Goal: Information Seeking & Learning: Learn about a topic

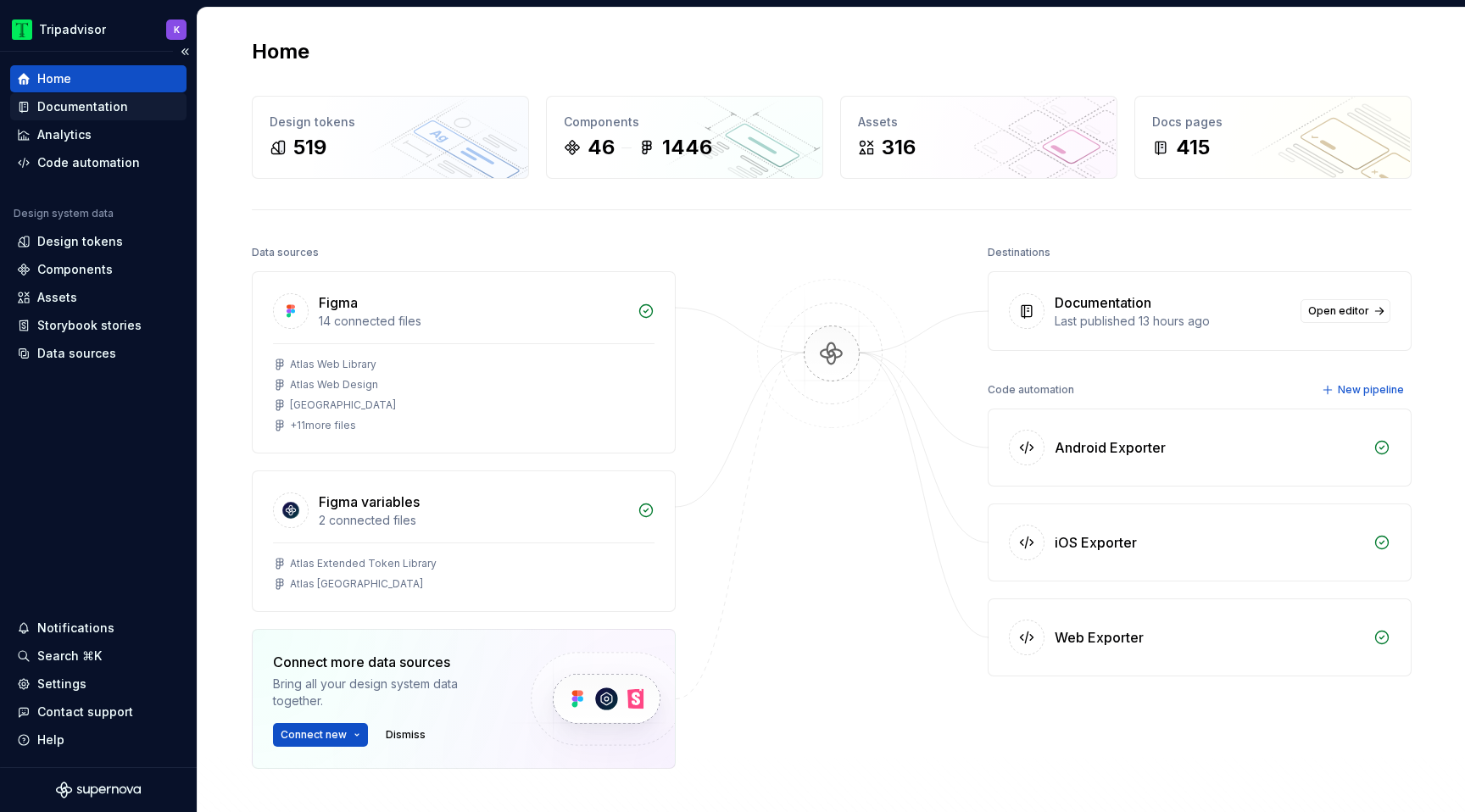
click at [131, 108] on div "Documentation" at bounding box center [98, 107] width 163 height 17
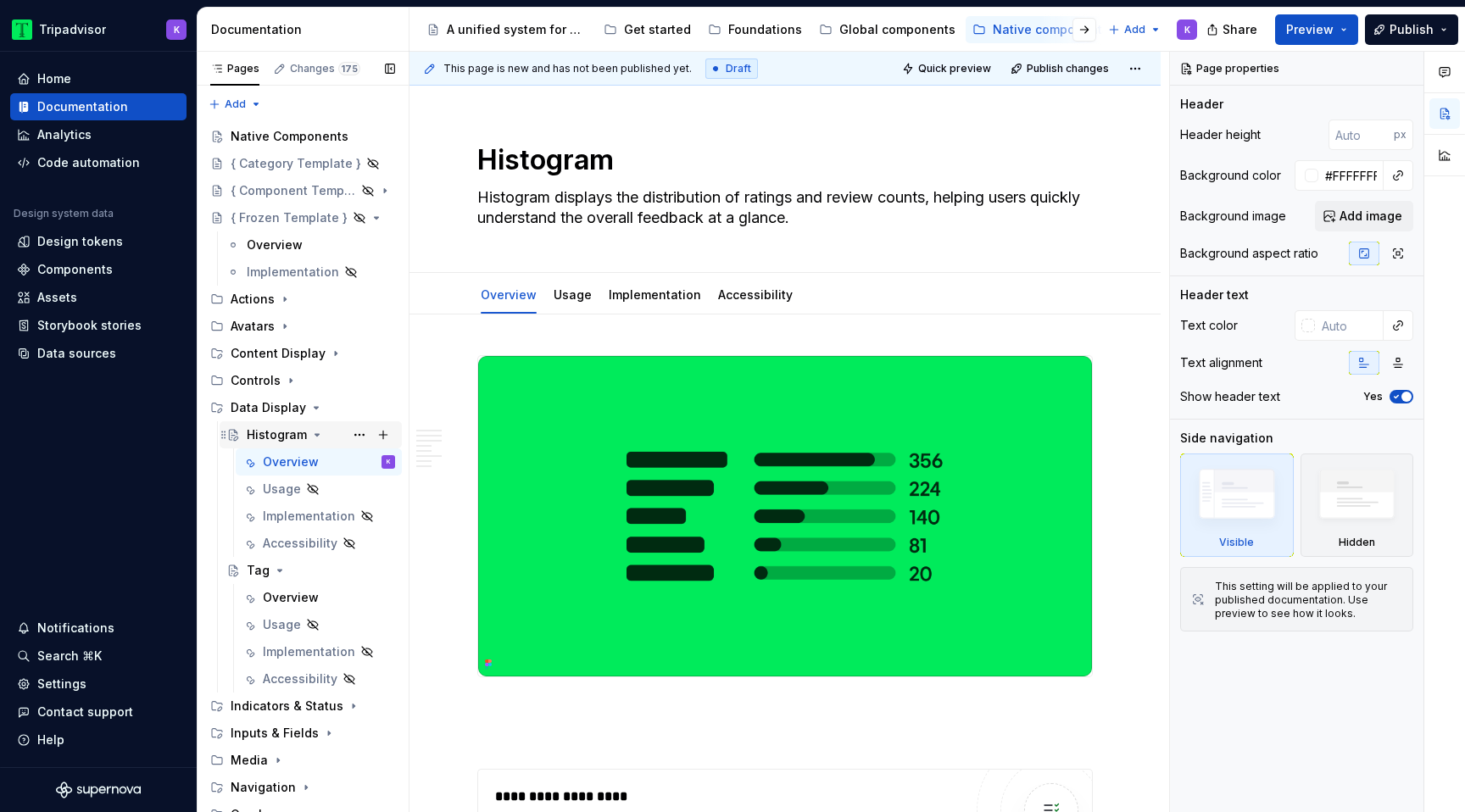
click at [315, 435] on icon "Page tree" at bounding box center [317, 434] width 5 height 2
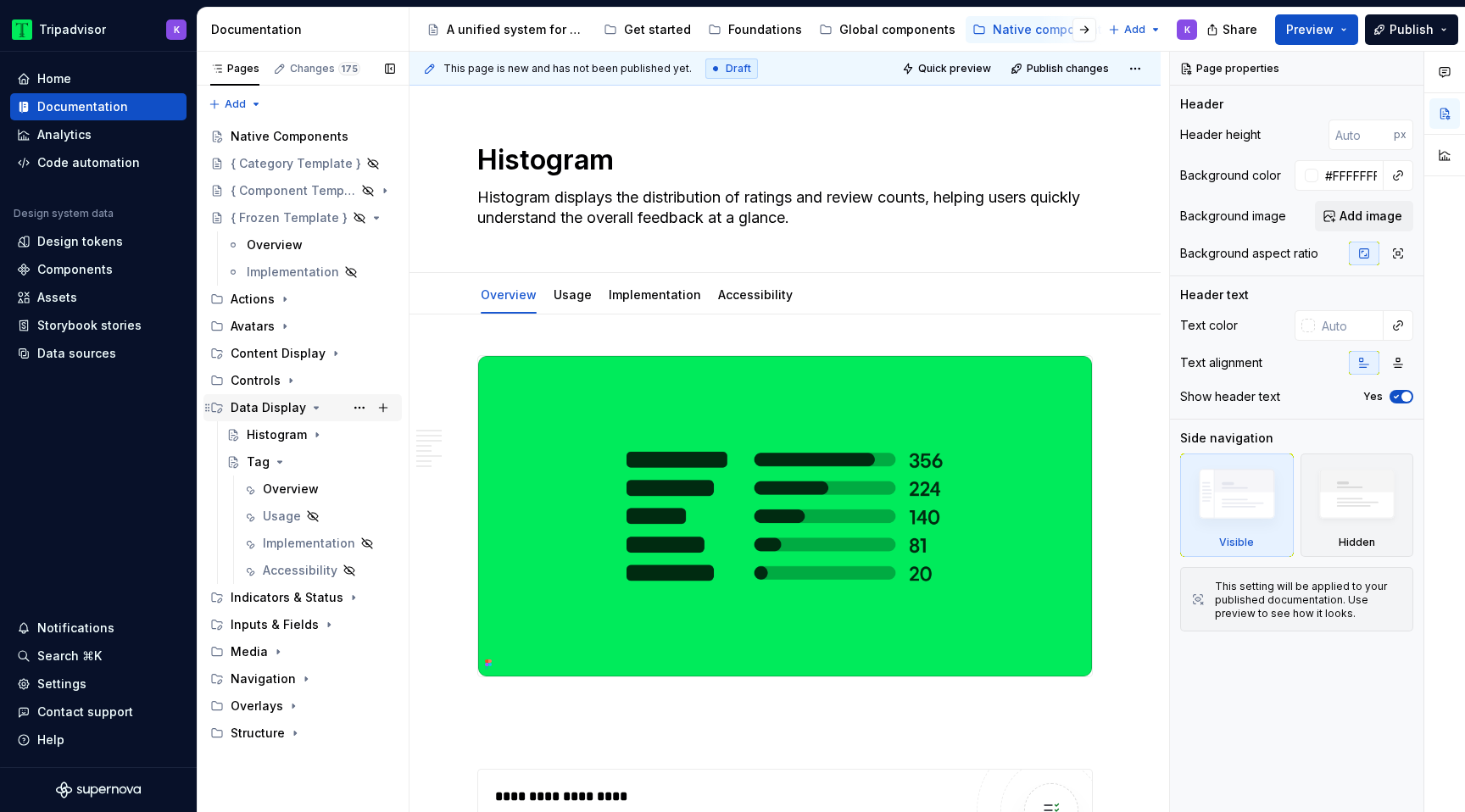
click at [314, 408] on icon "Page tree" at bounding box center [316, 408] width 5 height 2
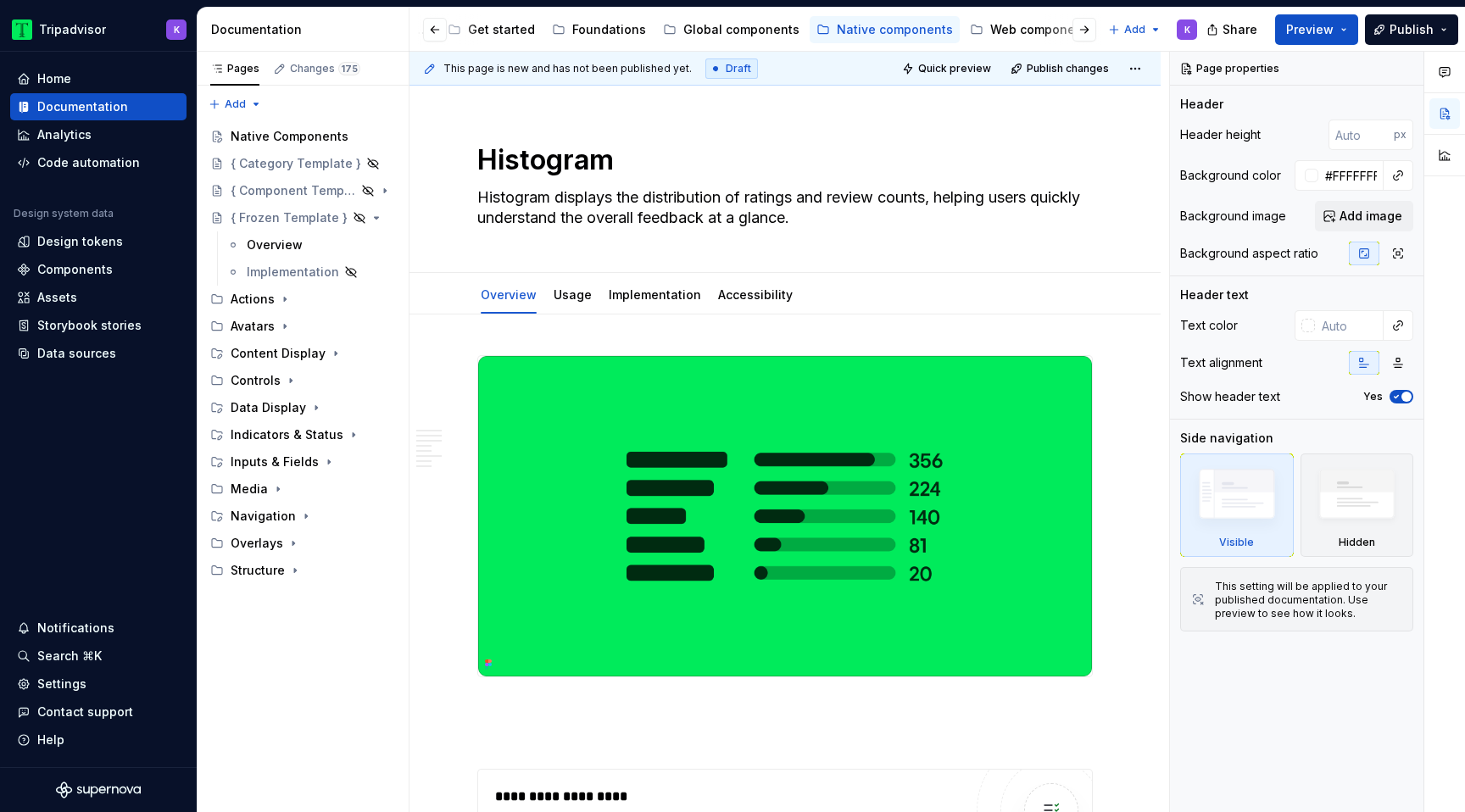
scroll to position [0, 163]
click at [992, 32] on div "Web components" at bounding box center [1035, 30] width 103 height 17
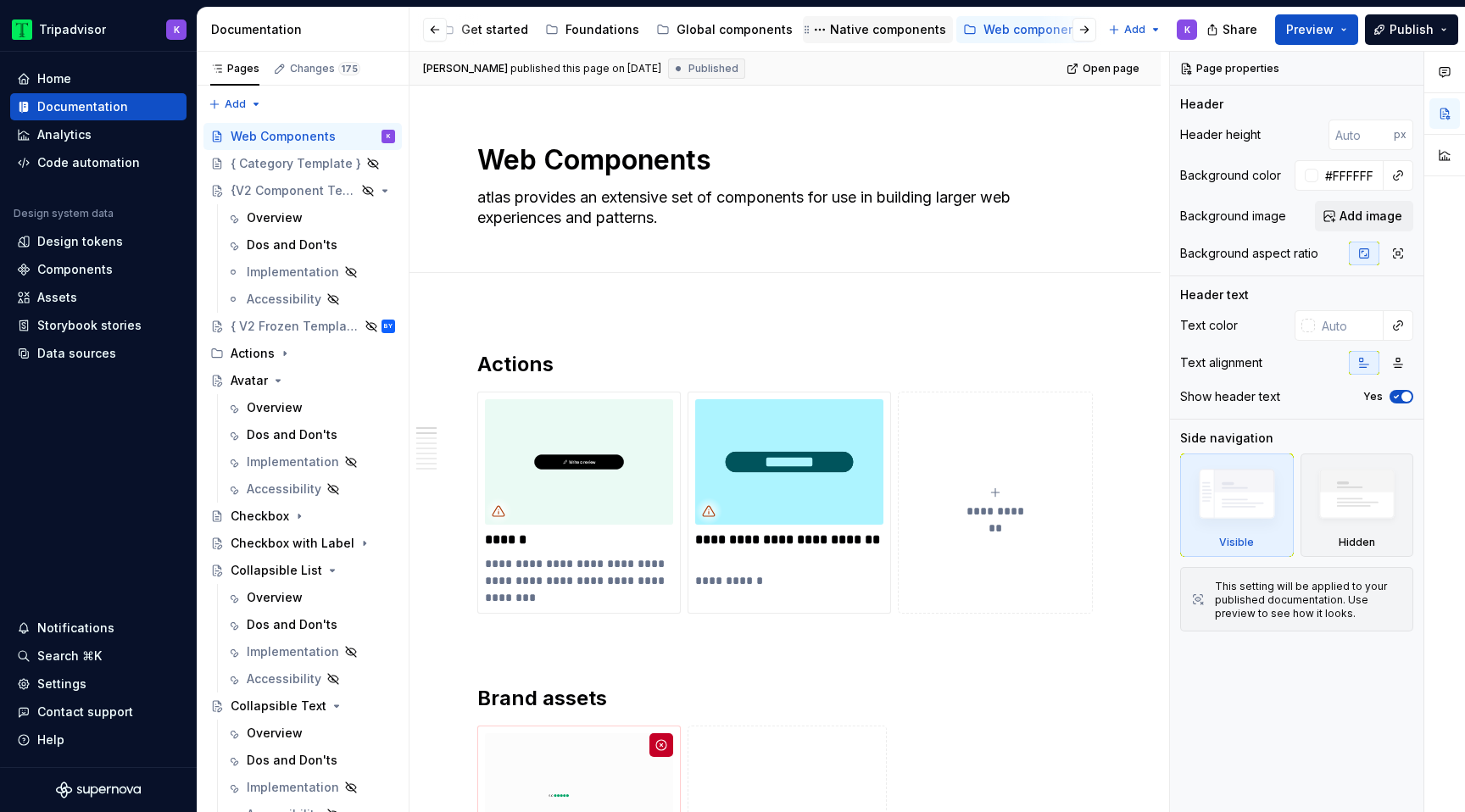
click at [847, 28] on div "Native components" at bounding box center [887, 30] width 116 height 17
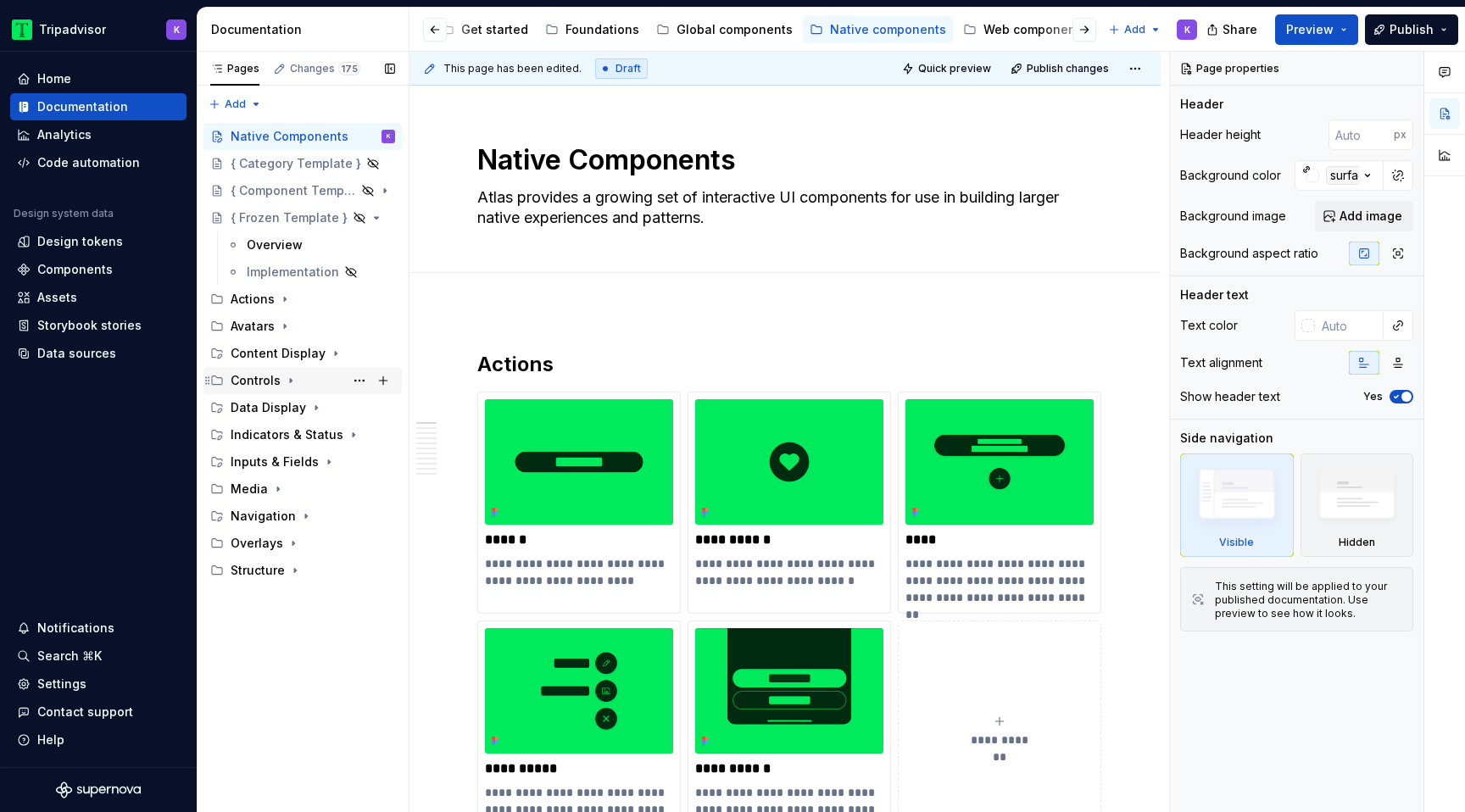
click at [290, 379] on icon "Page tree" at bounding box center [291, 381] width 2 height 5
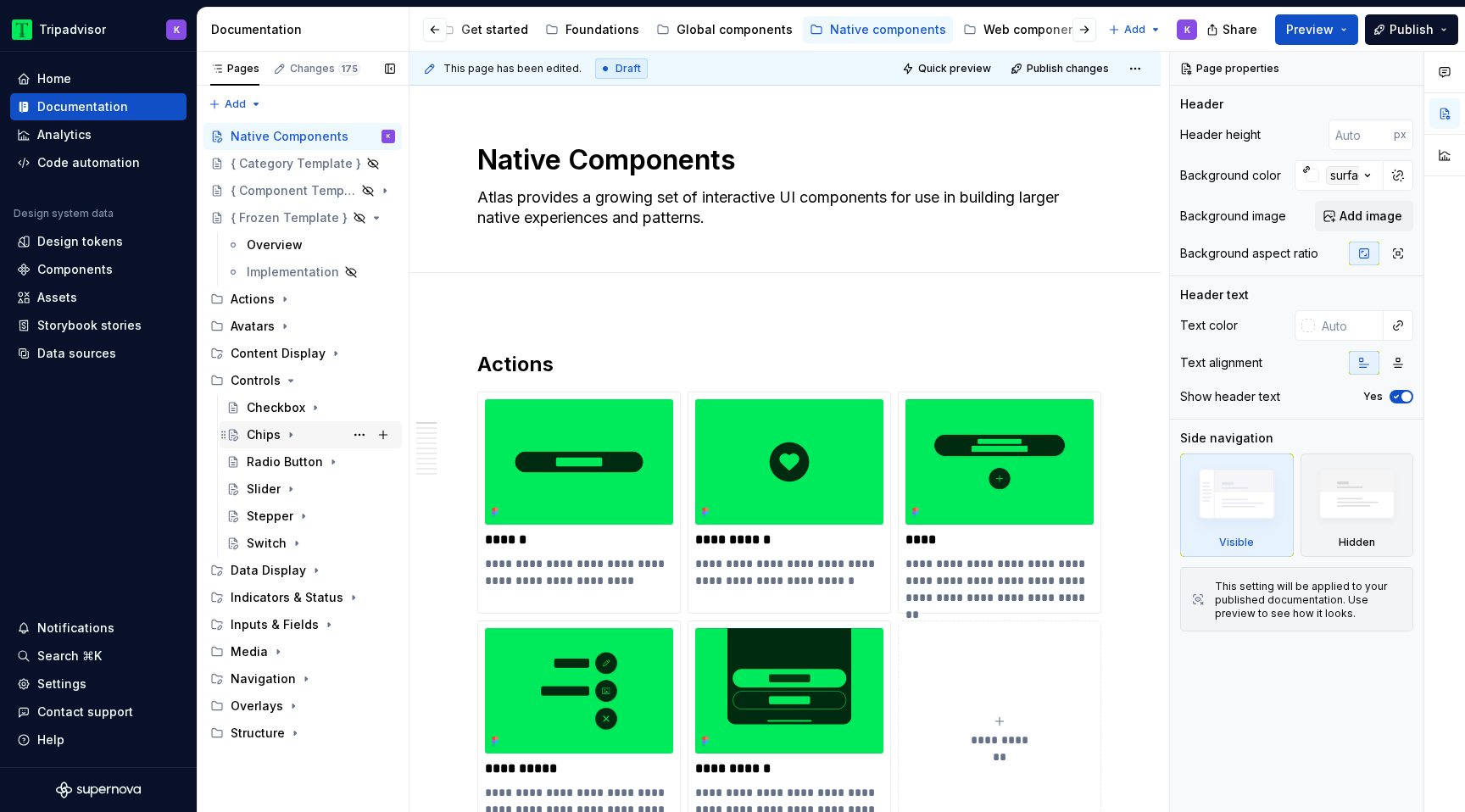
click at [323, 429] on div "Chips" at bounding box center [321, 434] width 149 height 23
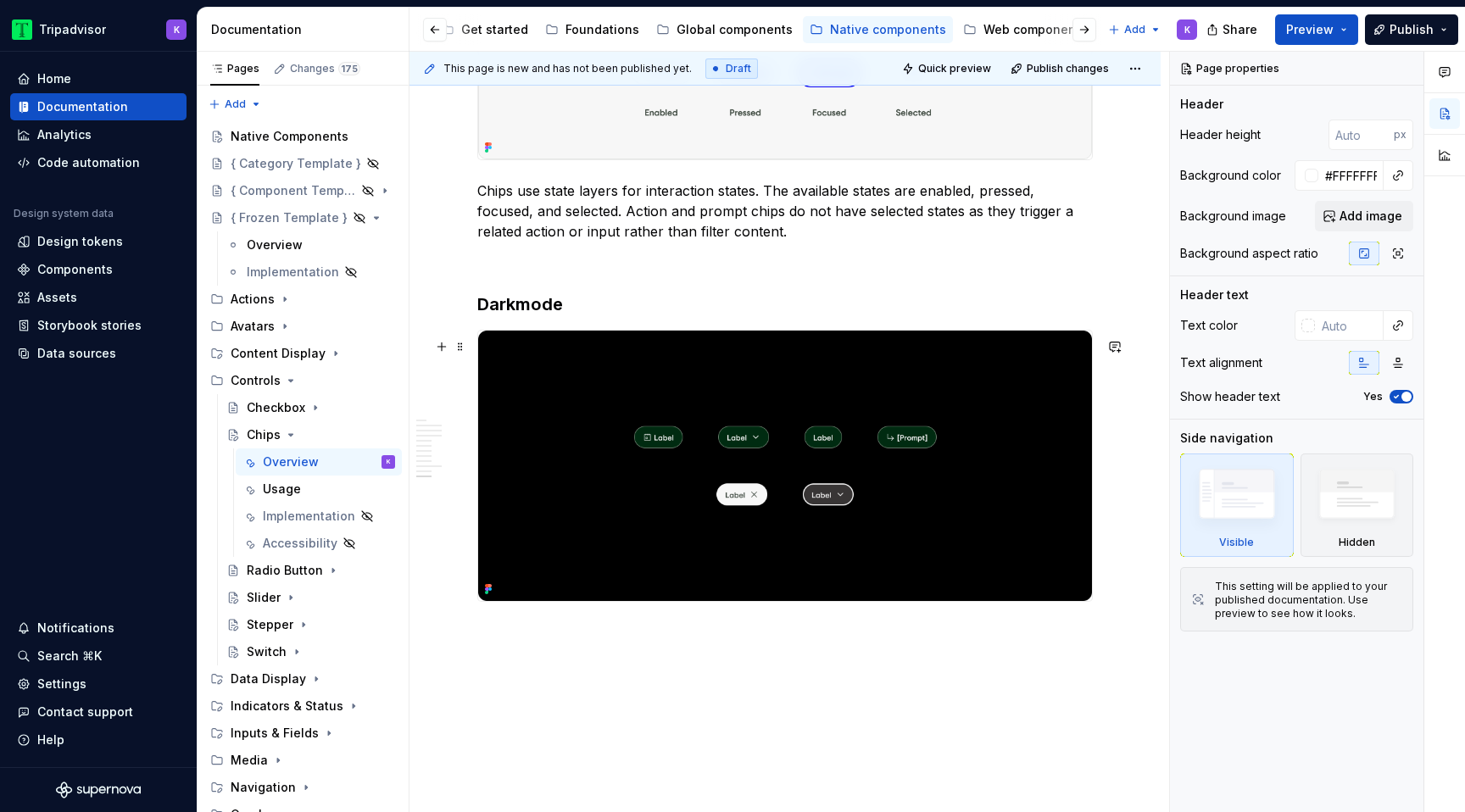
scroll to position [3559, 0]
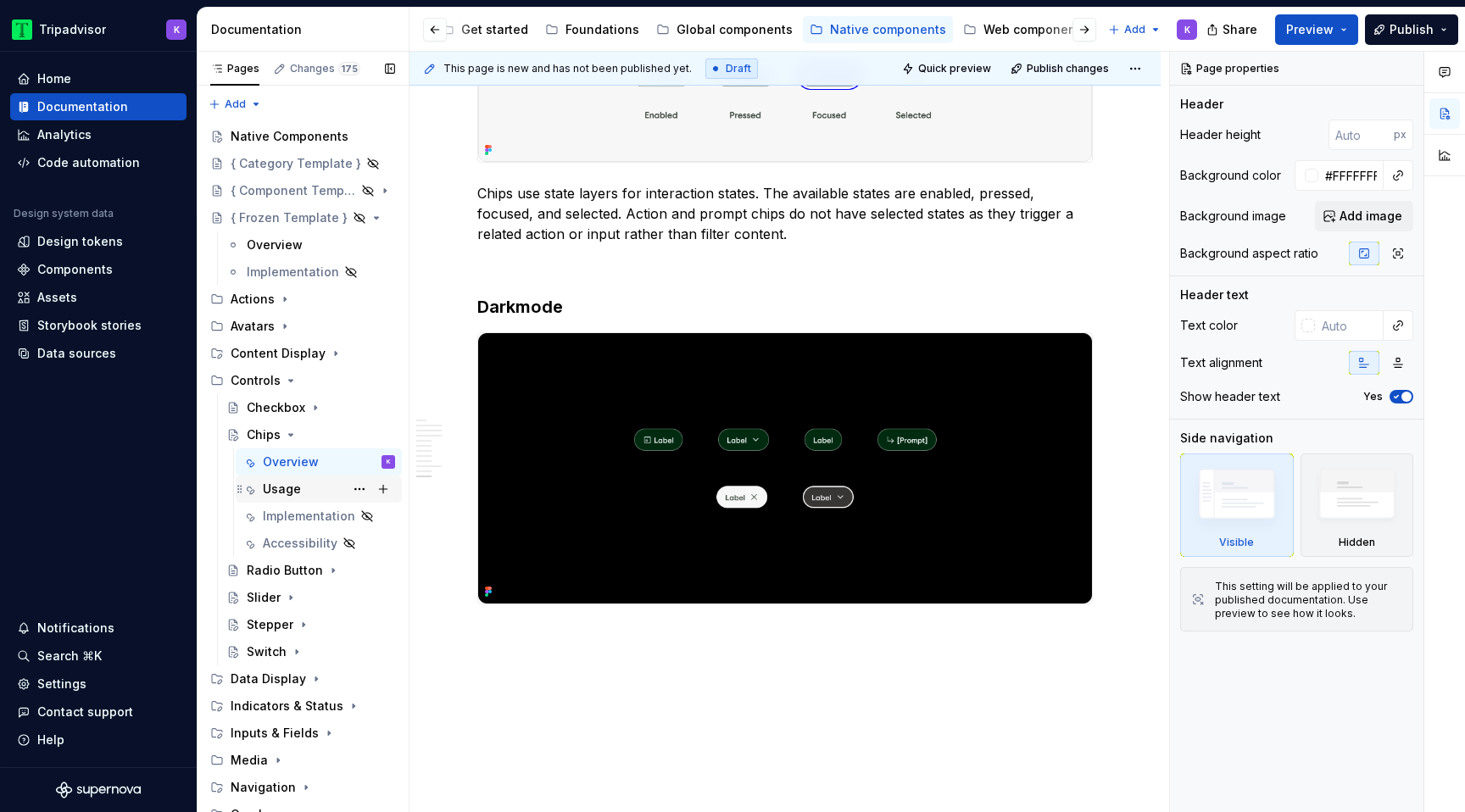
click at [266, 493] on div "Usage" at bounding box center [281, 489] width 39 height 17
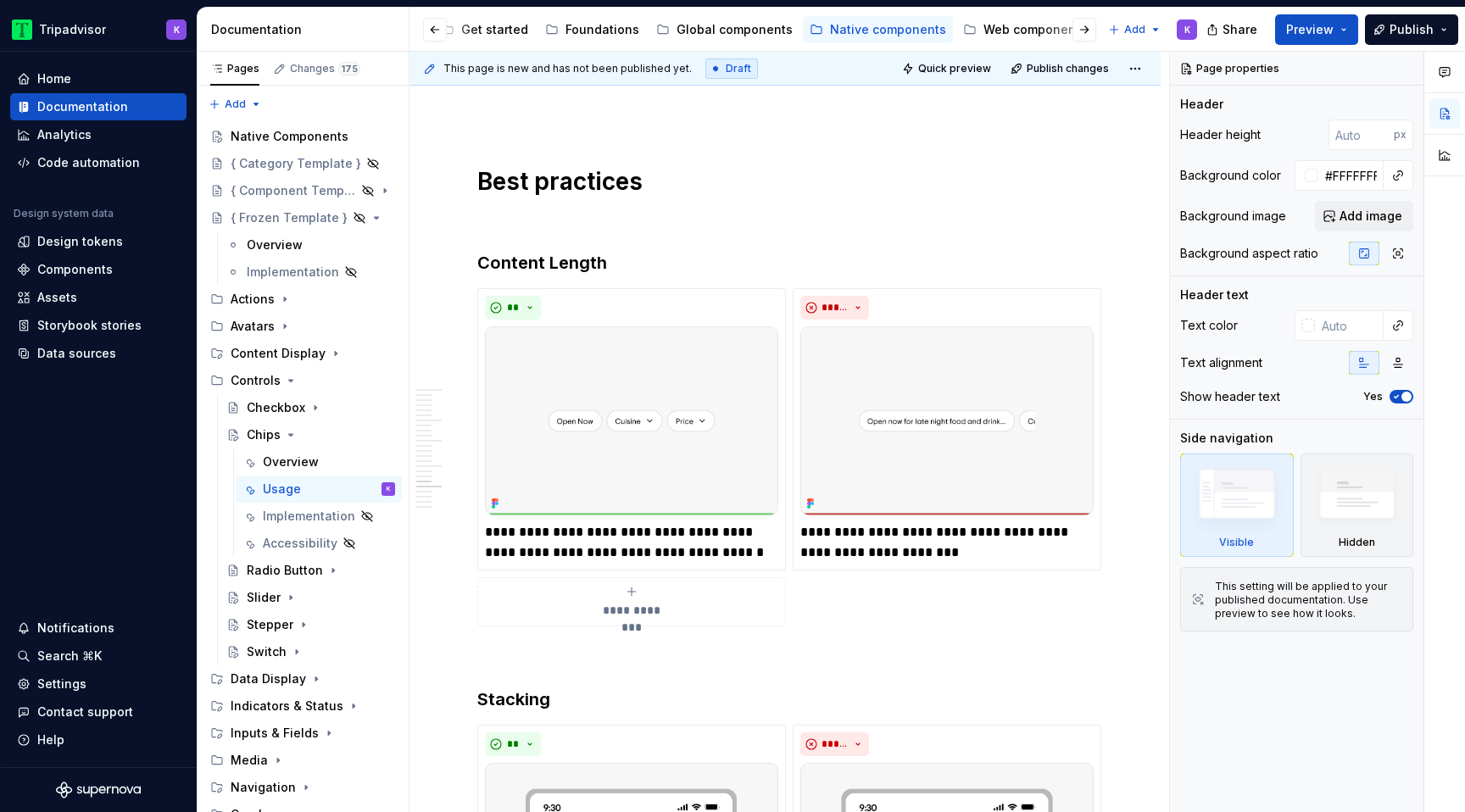
scroll to position [3013, 0]
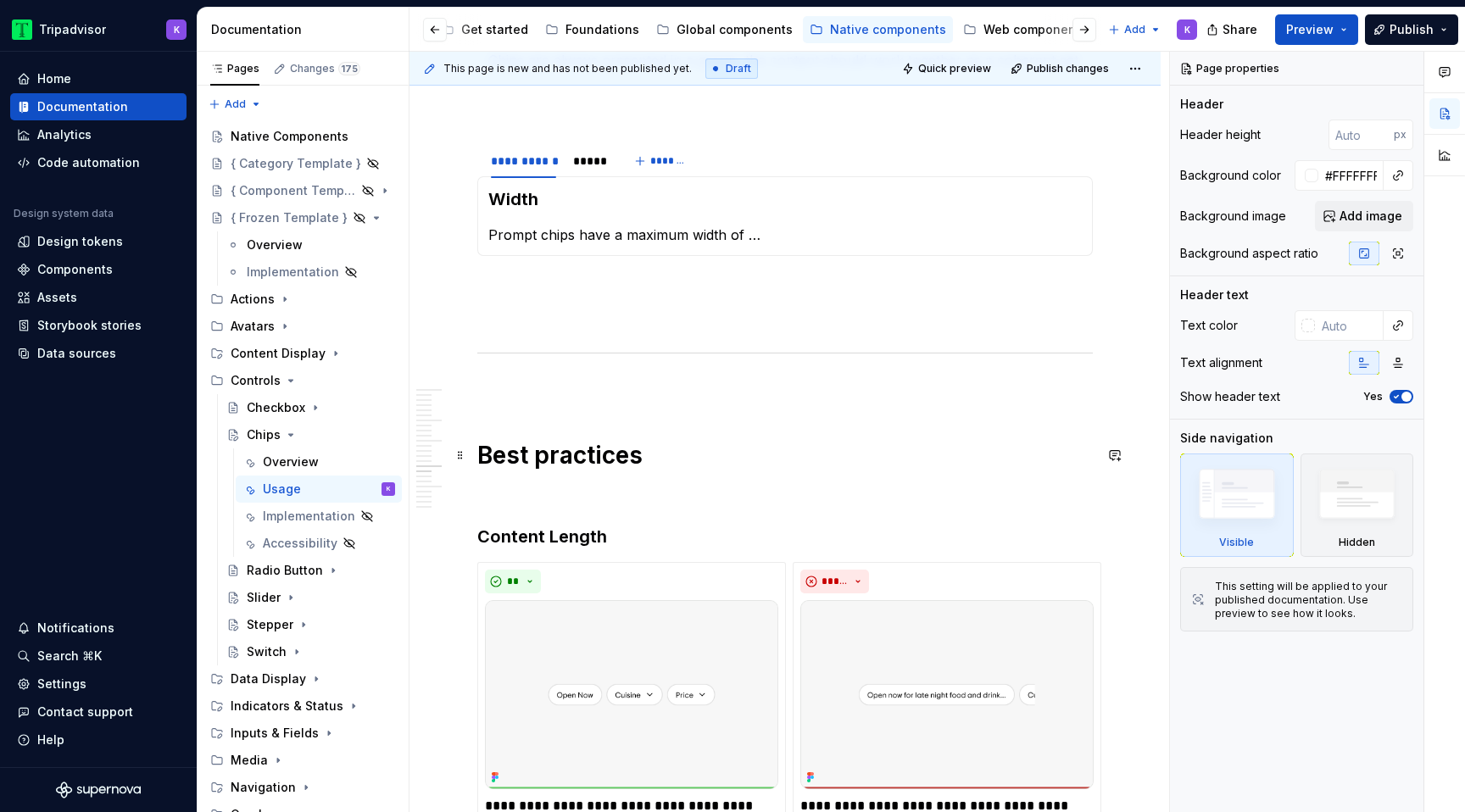
click at [604, 466] on h1 "Best practices" at bounding box center [784, 455] width 615 height 30
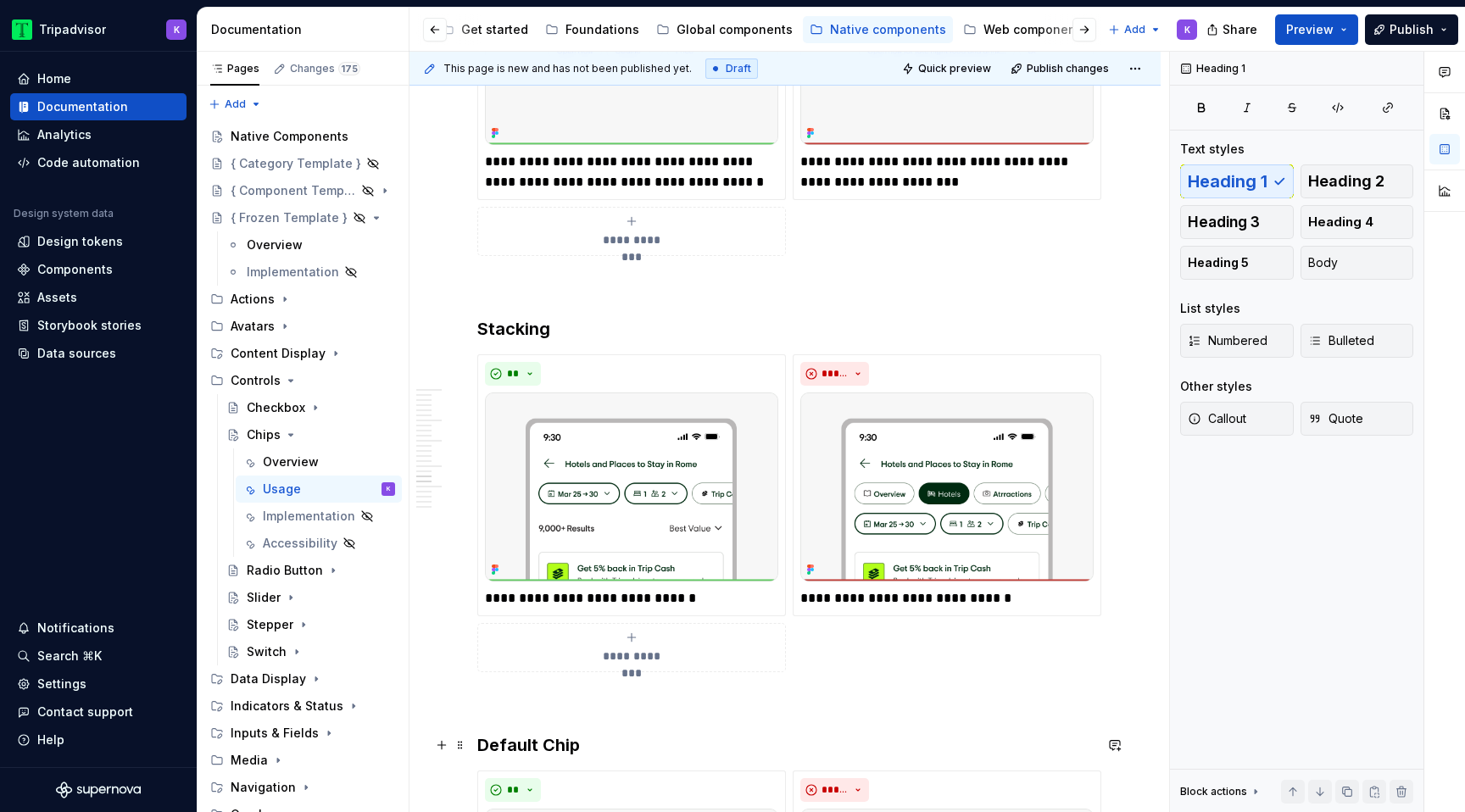
scroll to position [4224, 0]
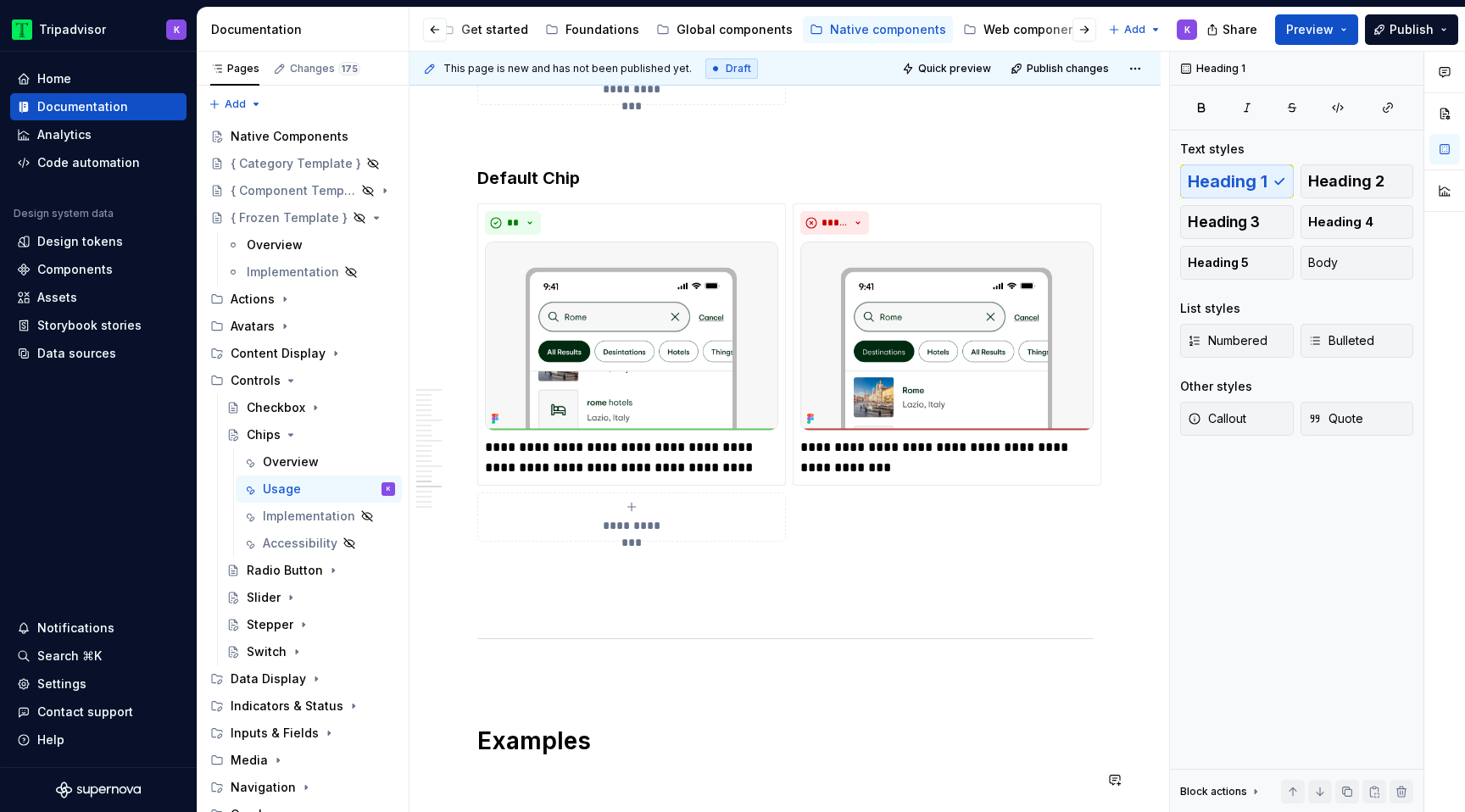
click at [550, 747] on h1 "Examples" at bounding box center [784, 741] width 615 height 30
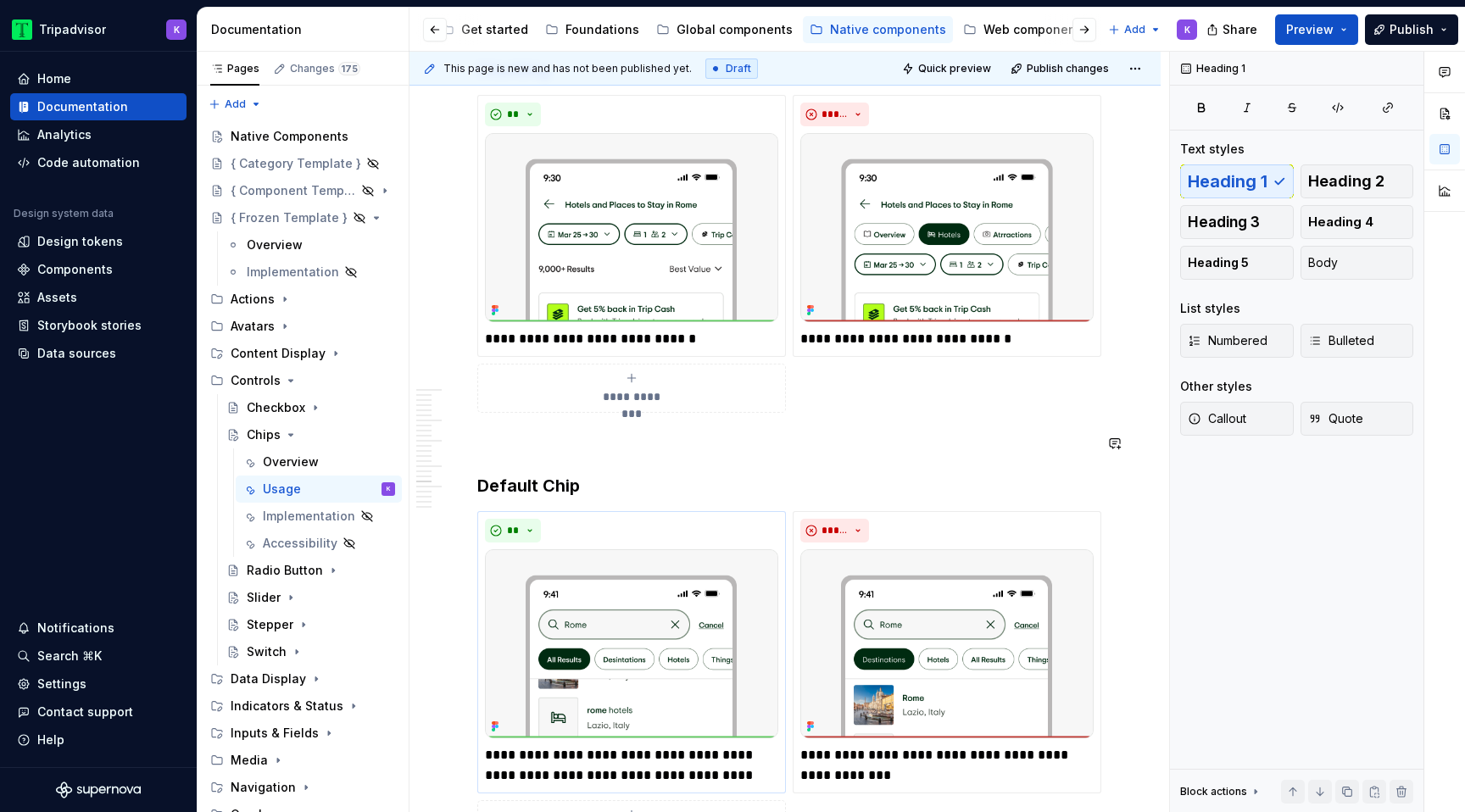
scroll to position [3990, 0]
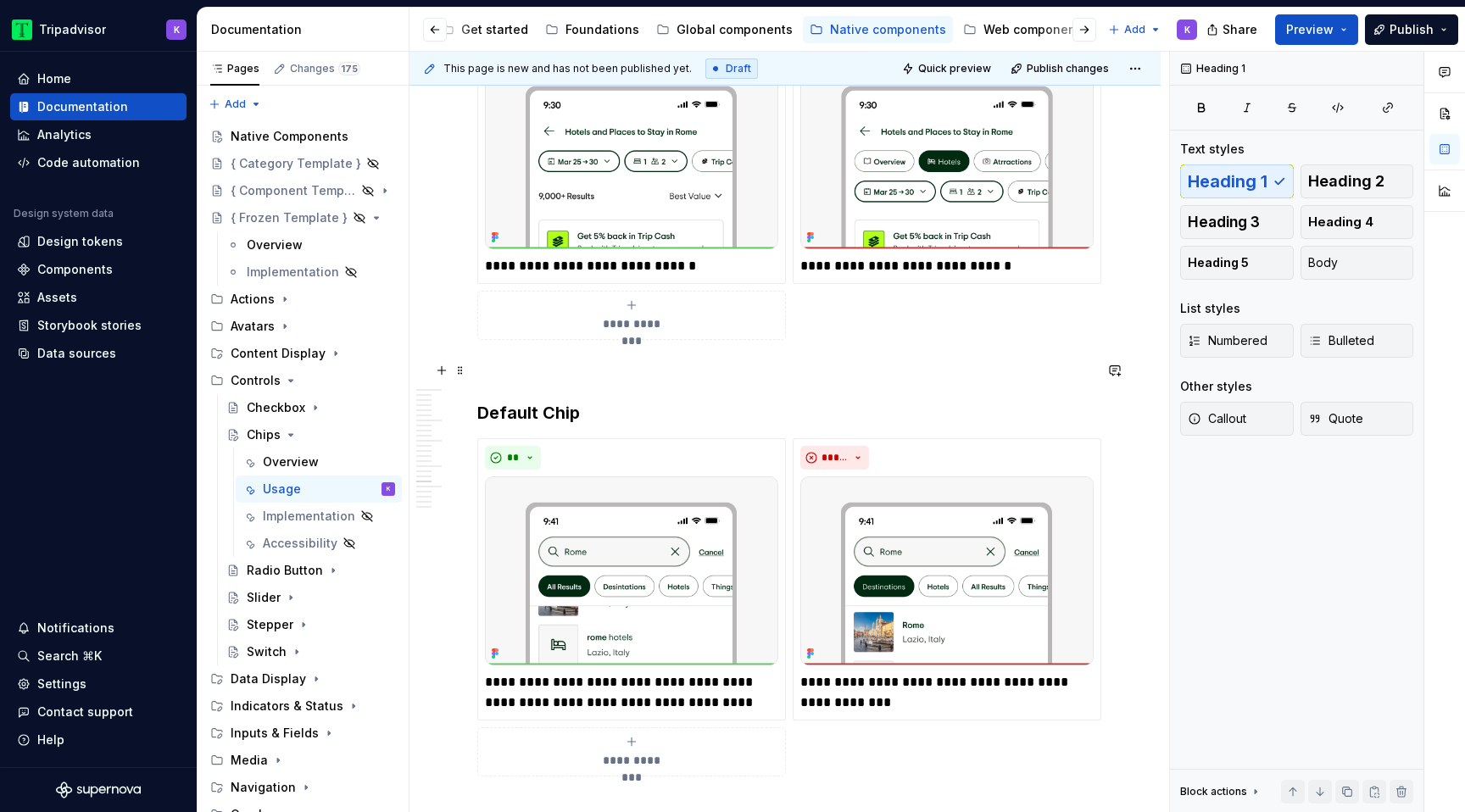
click at [624, 370] on p at bounding box center [784, 370] width 615 height 21
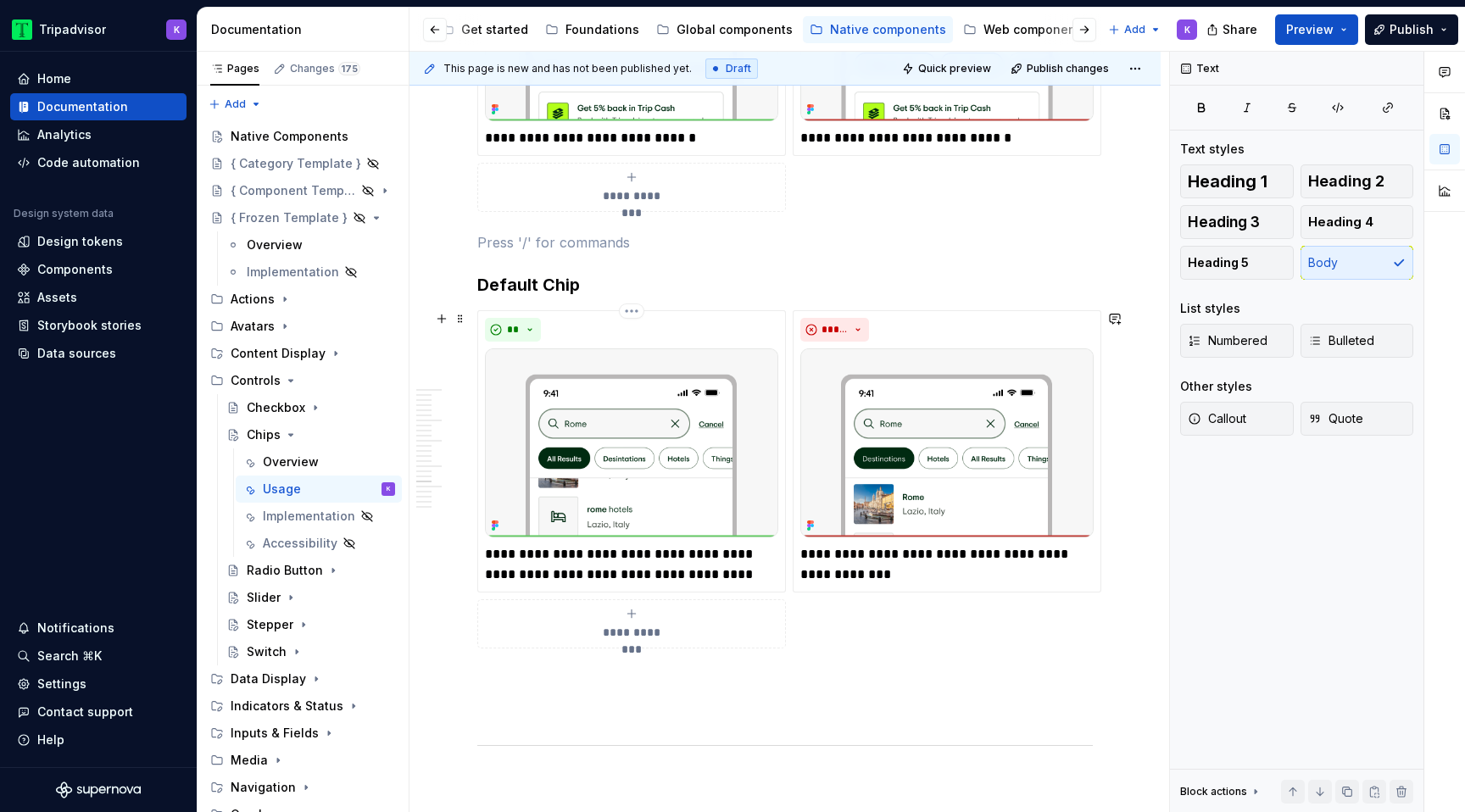
scroll to position [4204, 0]
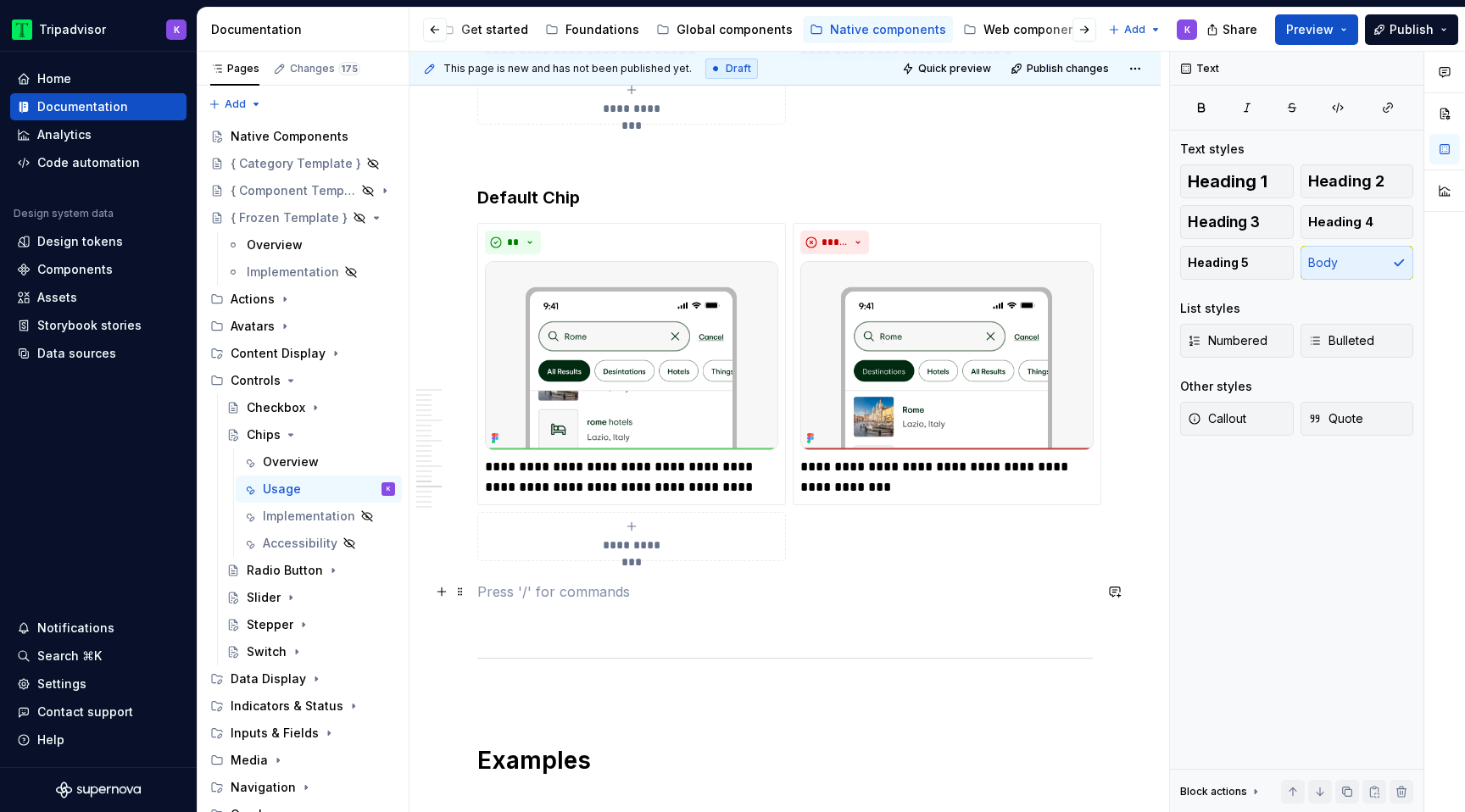
click at [614, 583] on p at bounding box center [784, 591] width 615 height 21
click at [606, 617] on p at bounding box center [784, 622] width 615 height 21
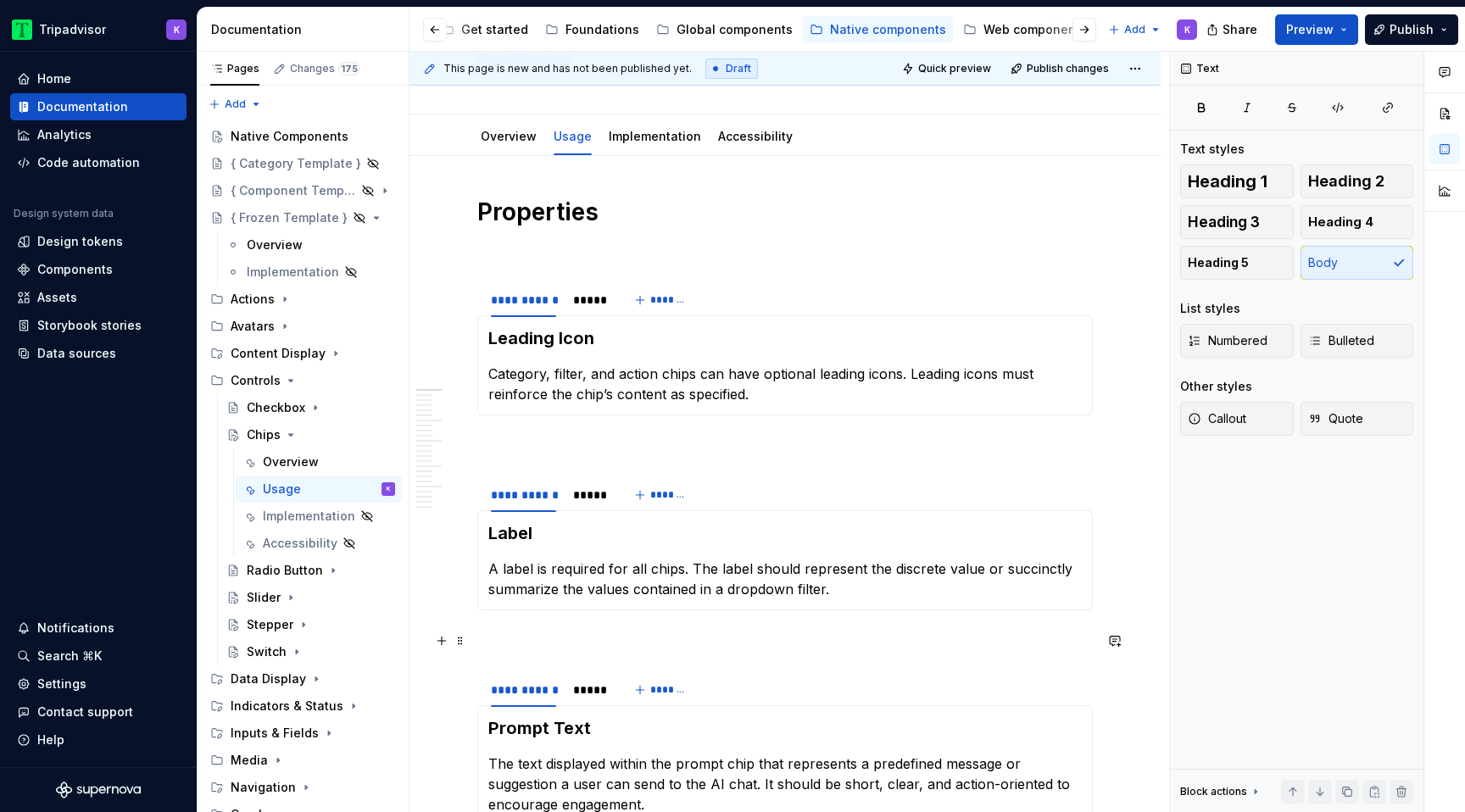
scroll to position [0, 0]
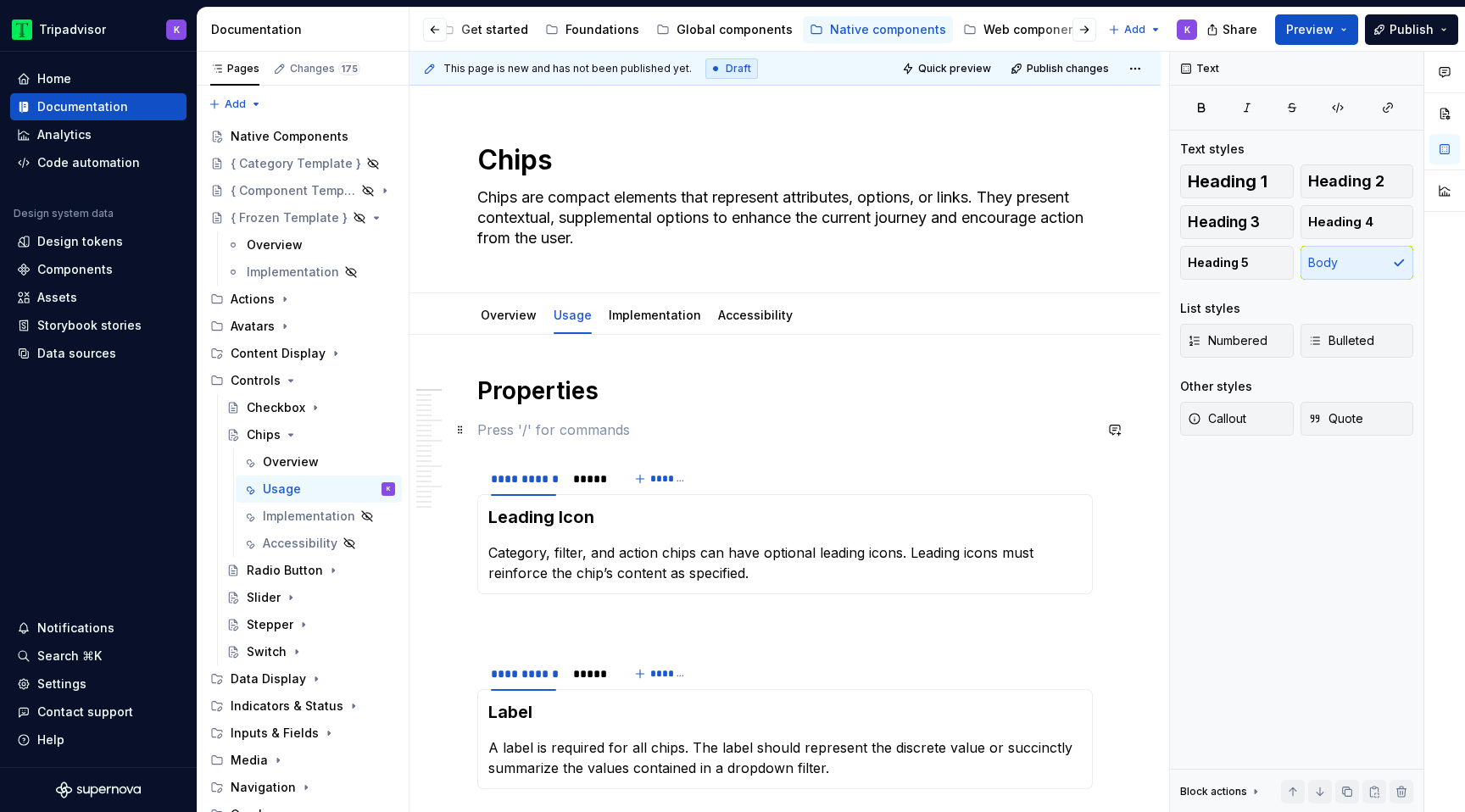
click at [582, 424] on p at bounding box center [784, 429] width 615 height 21
click at [290, 433] on icon "Page tree" at bounding box center [291, 434] width 5 height 2
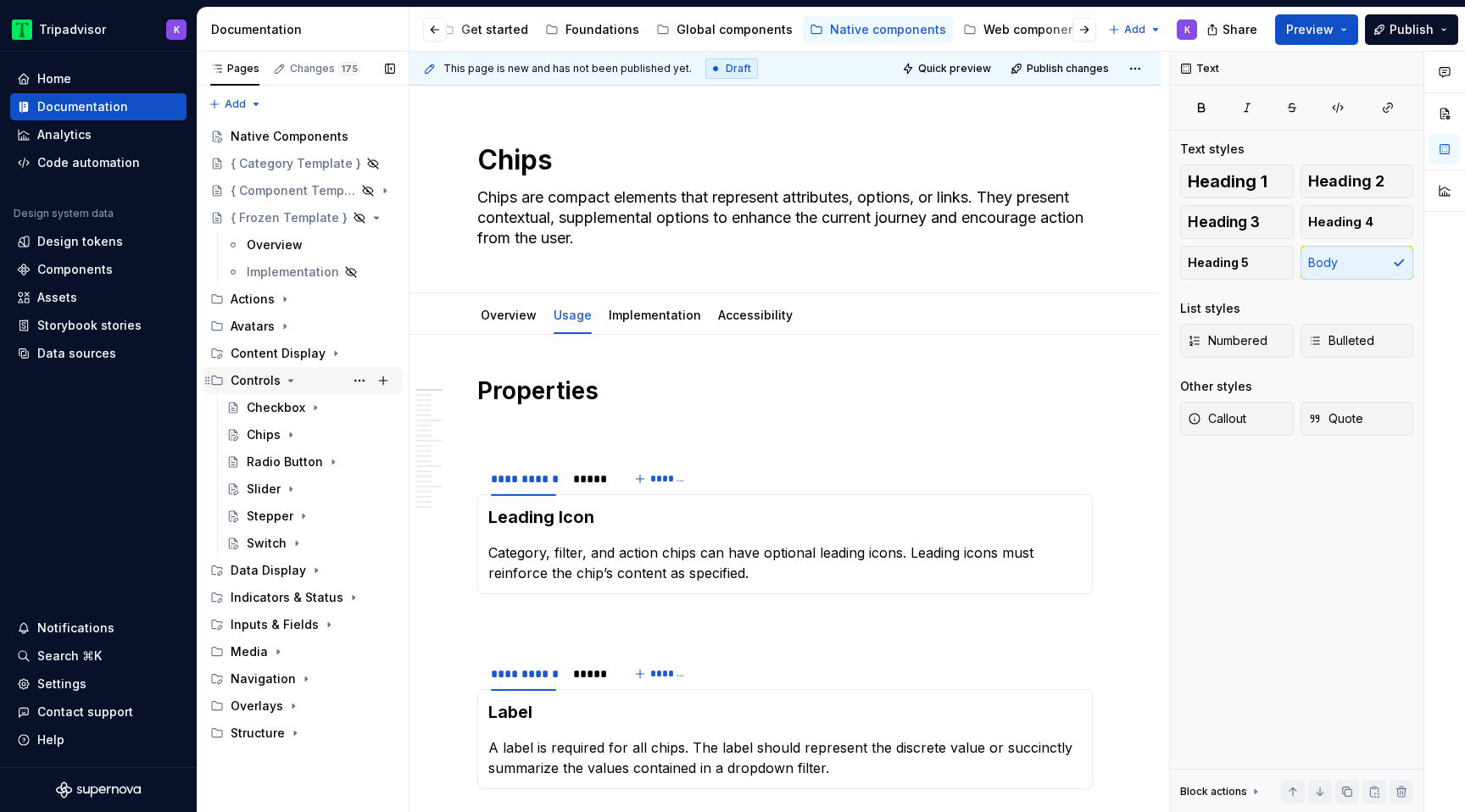
click at [288, 374] on icon "Page tree" at bounding box center [291, 381] width 13 height 13
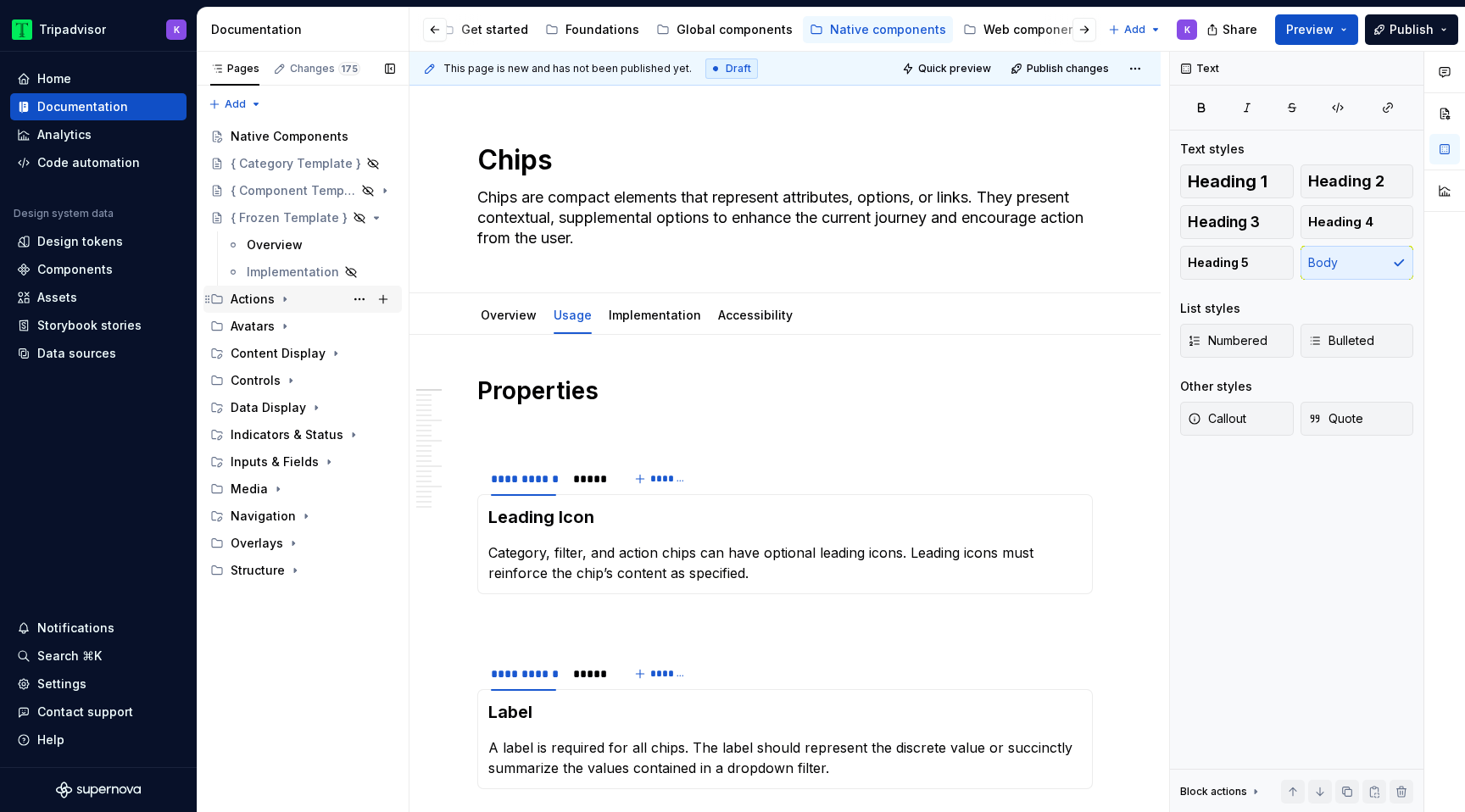
click at [279, 300] on icon "Page tree" at bounding box center [285, 299] width 13 height 13
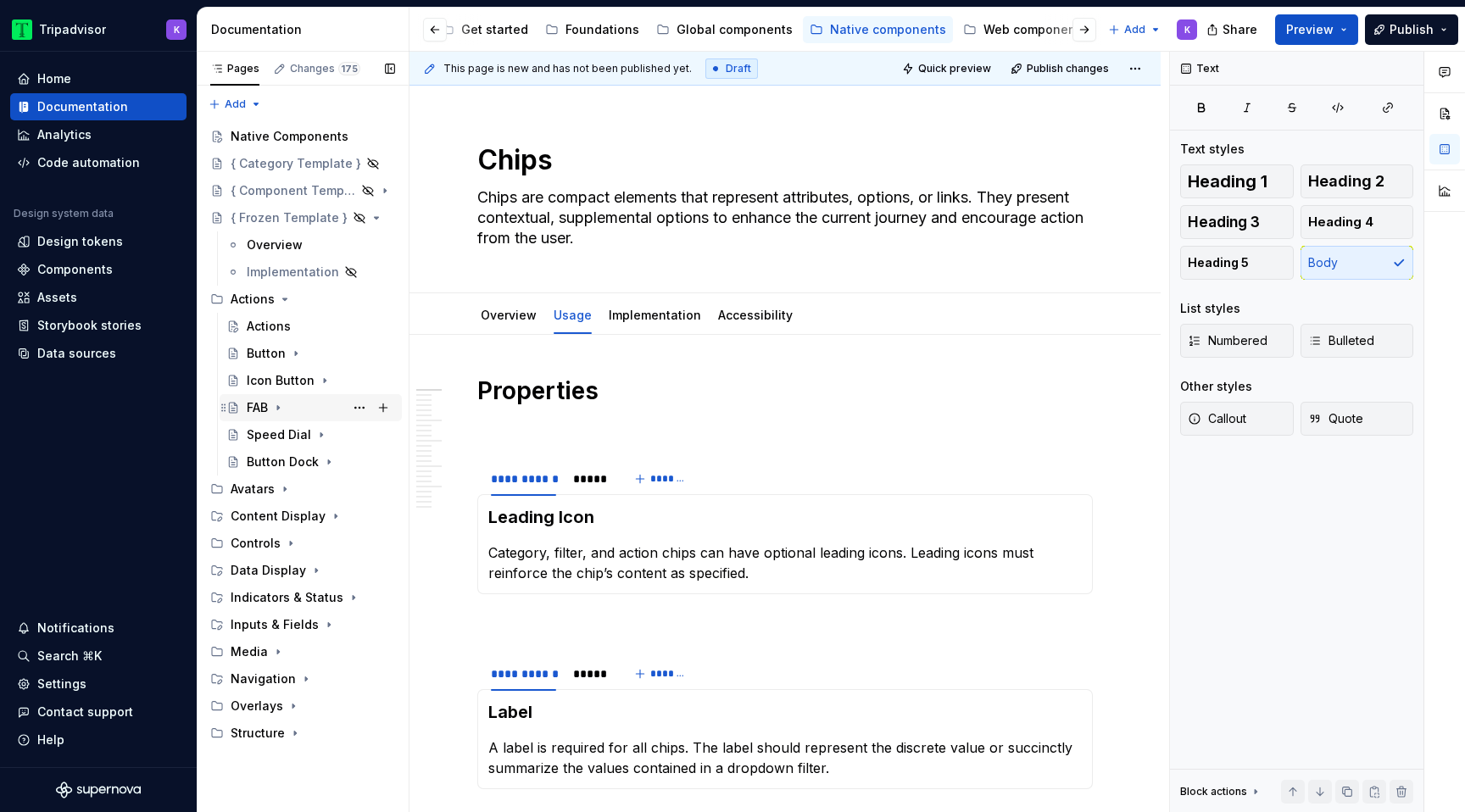
click at [271, 403] on div "FAB" at bounding box center [321, 407] width 149 height 23
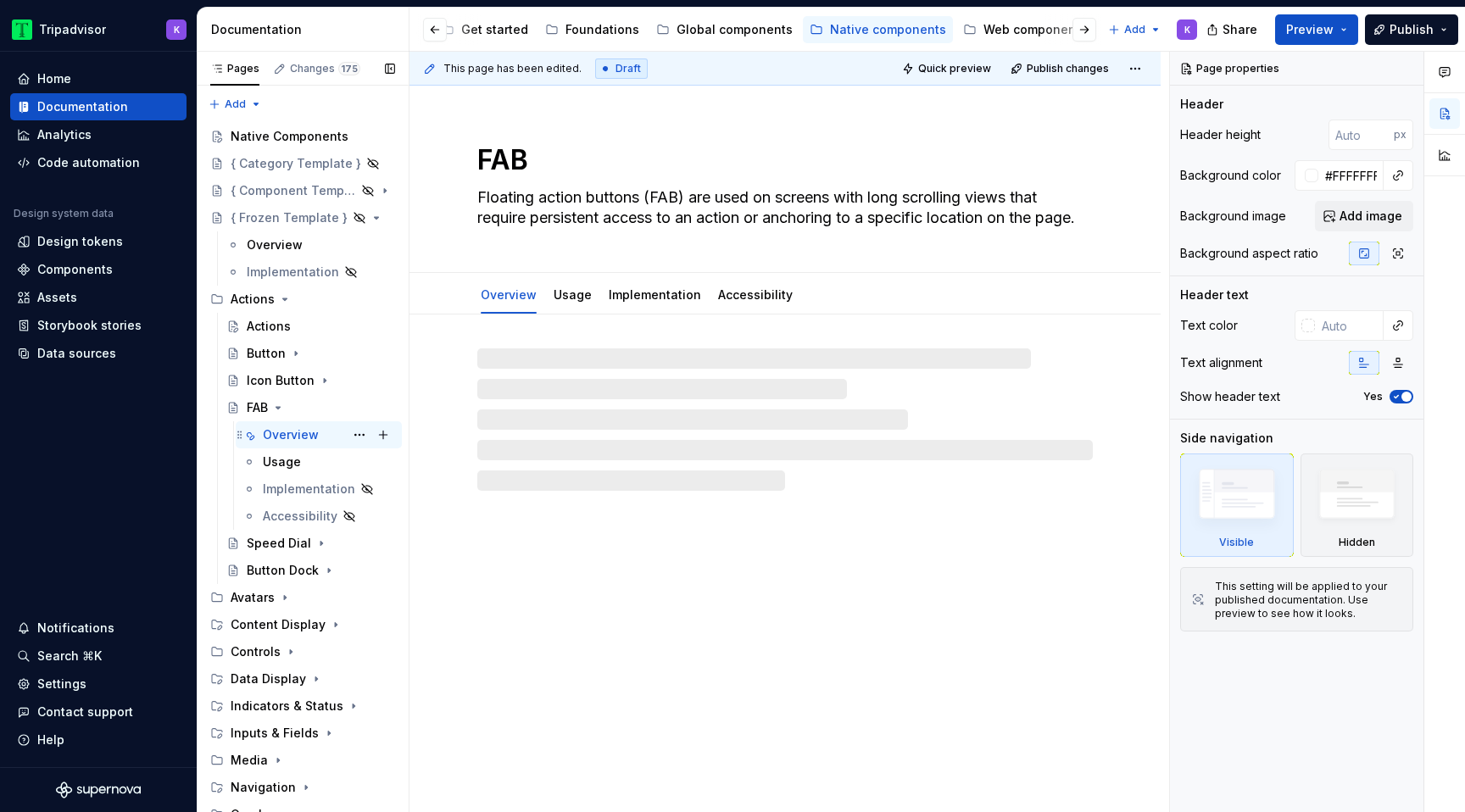
click at [303, 439] on div "Overview" at bounding box center [290, 434] width 55 height 17
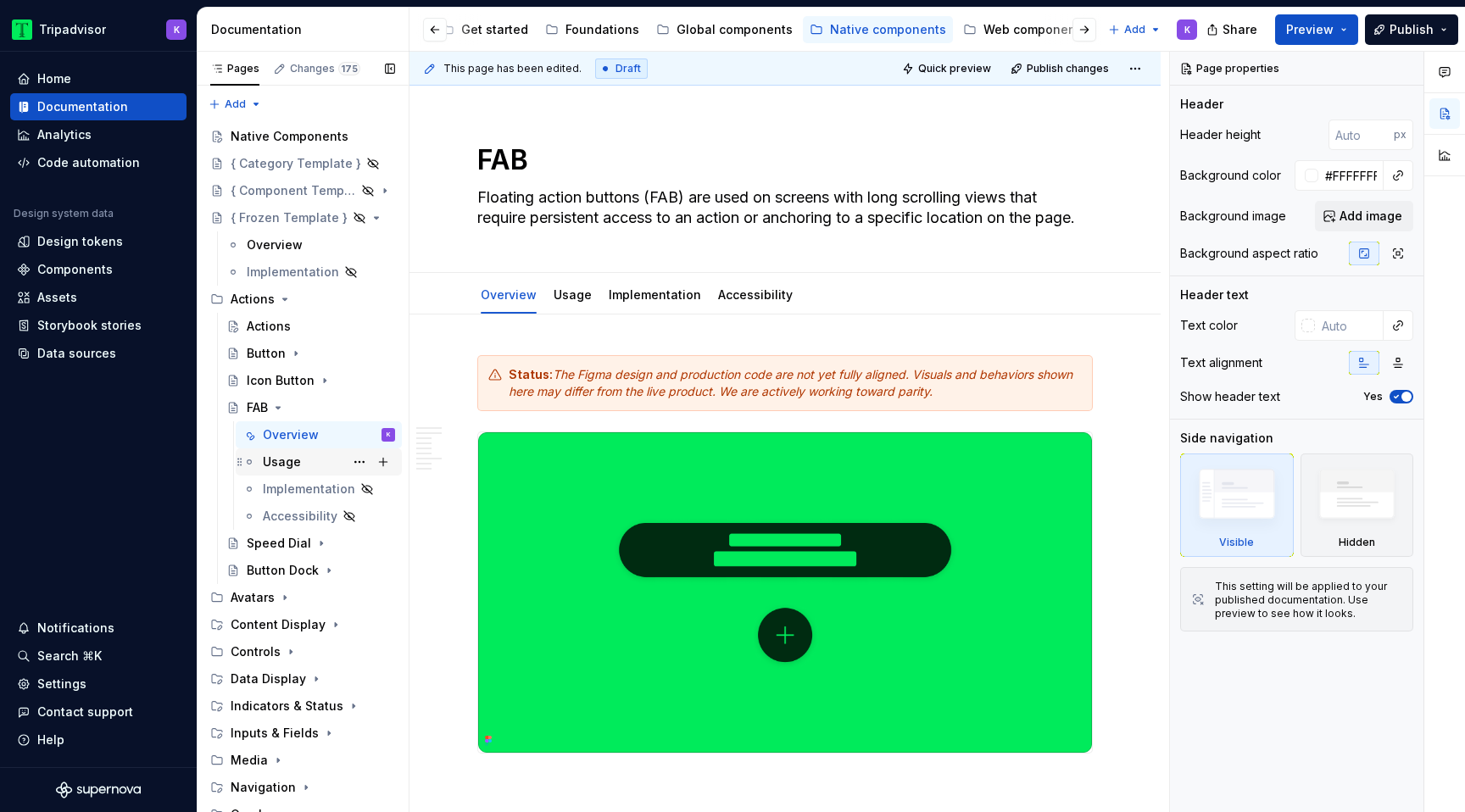
click at [294, 470] on div "Usage" at bounding box center [328, 461] width 133 height 23
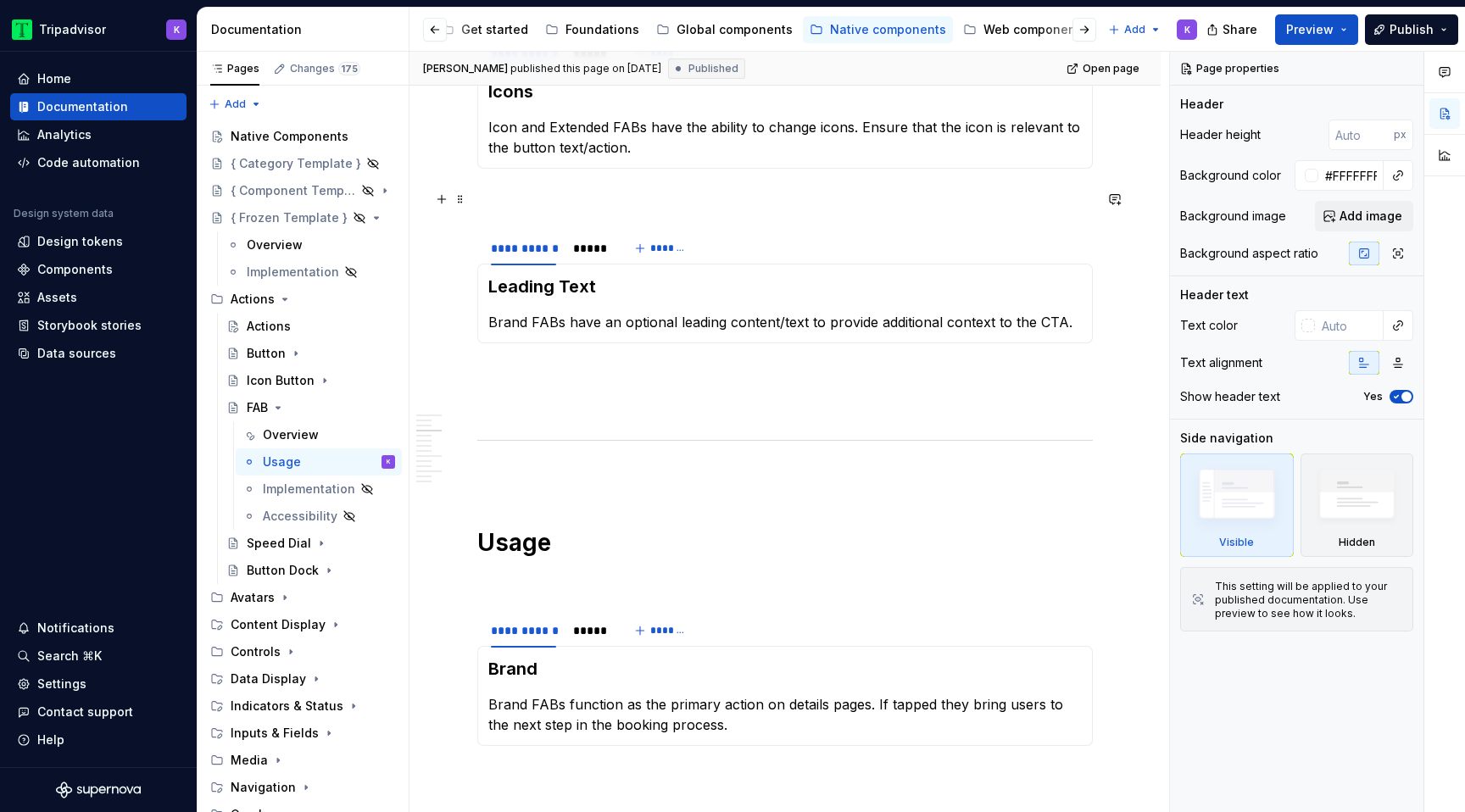
scroll to position [266, 0]
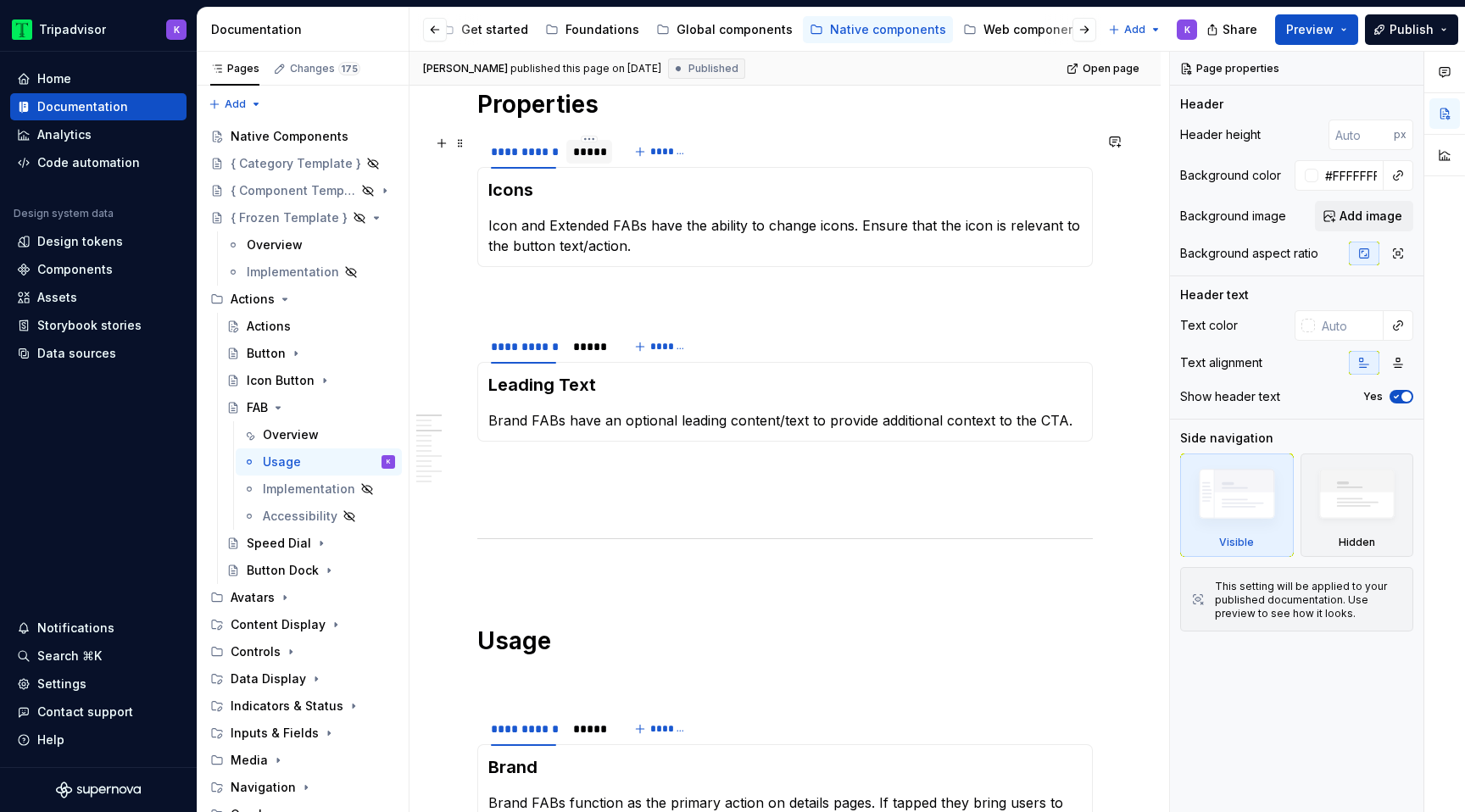
click at [589, 157] on div "*****" at bounding box center [589, 151] width 32 height 17
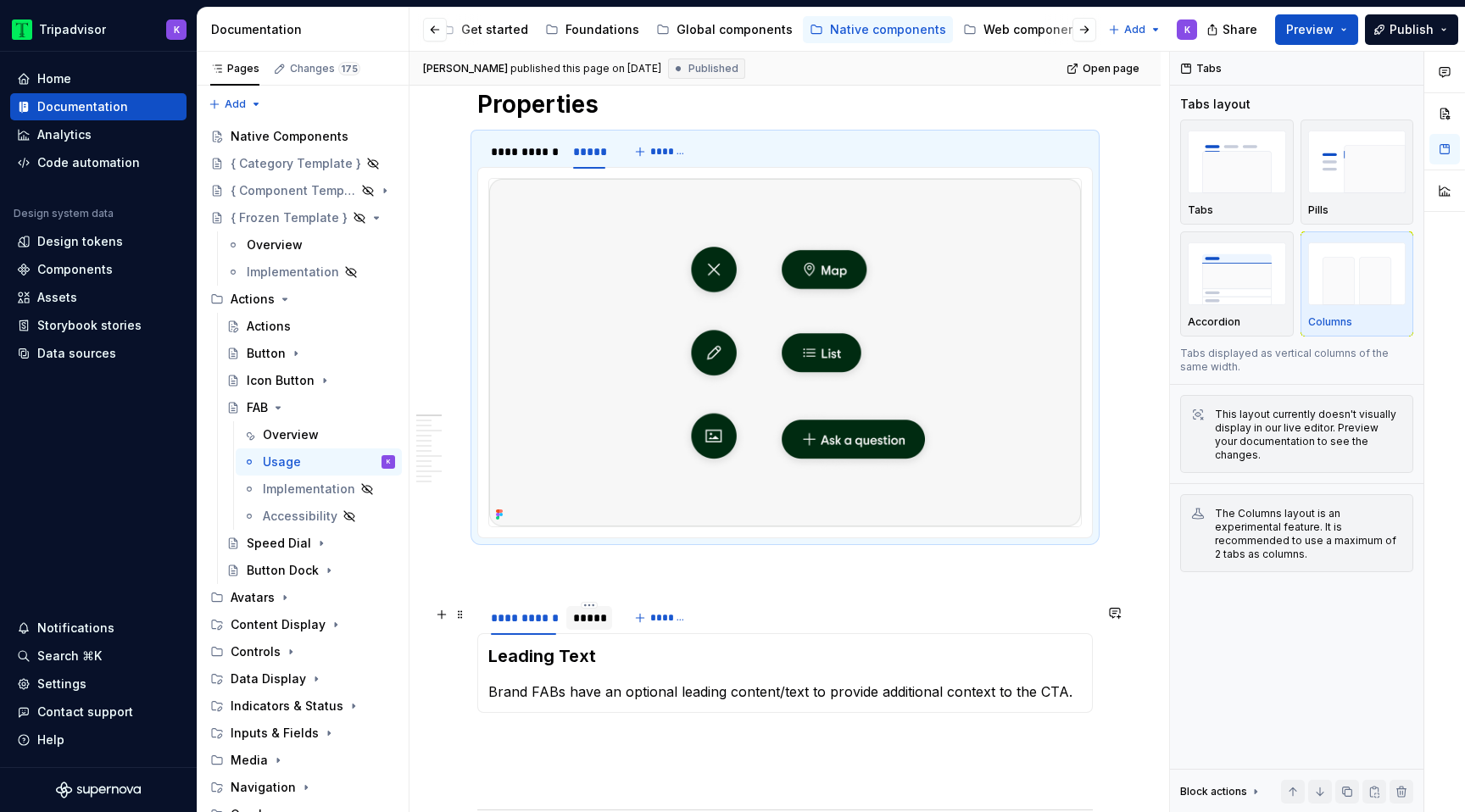
click at [580, 623] on div "*****" at bounding box center [589, 617] width 32 height 17
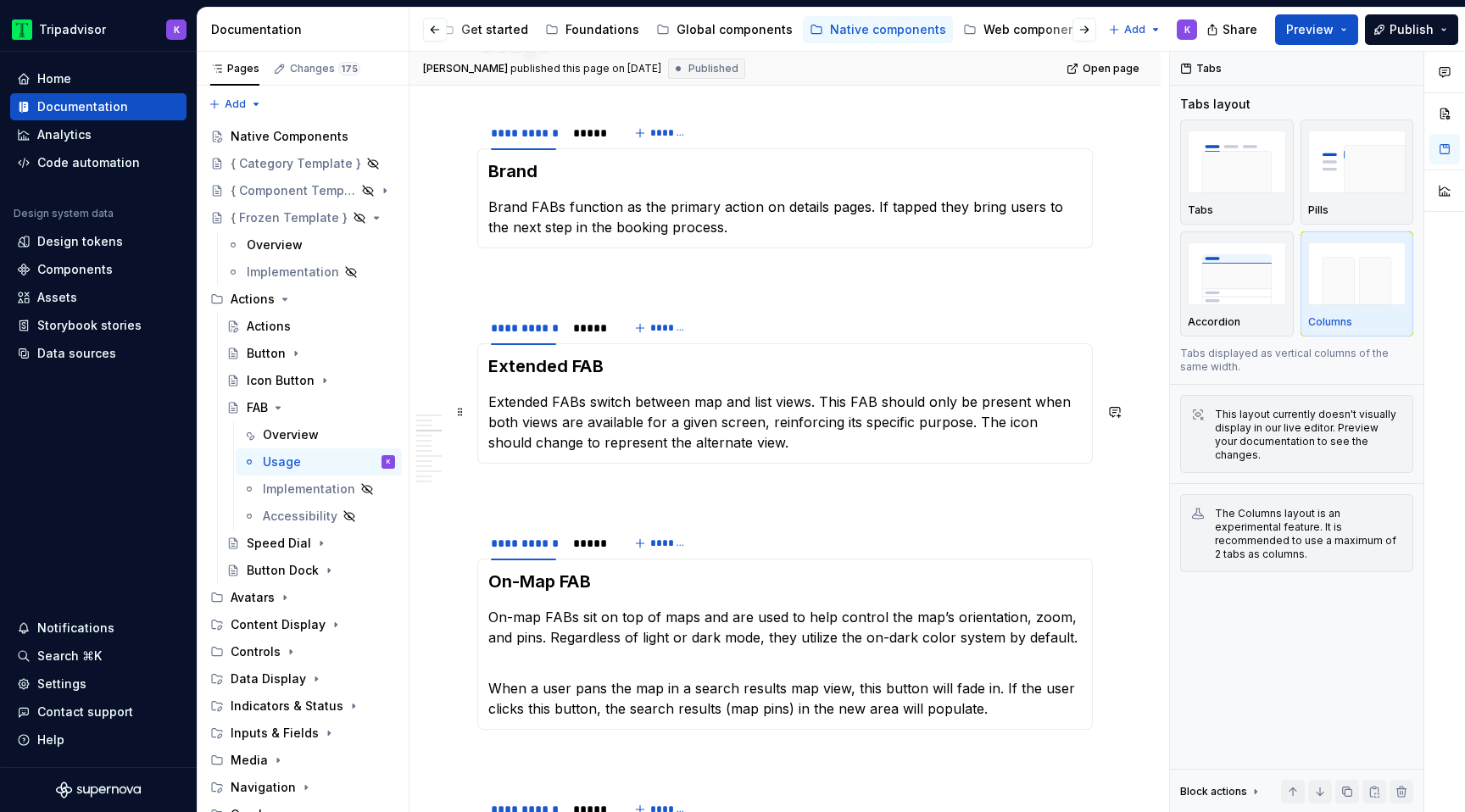
scroll to position [1234, 0]
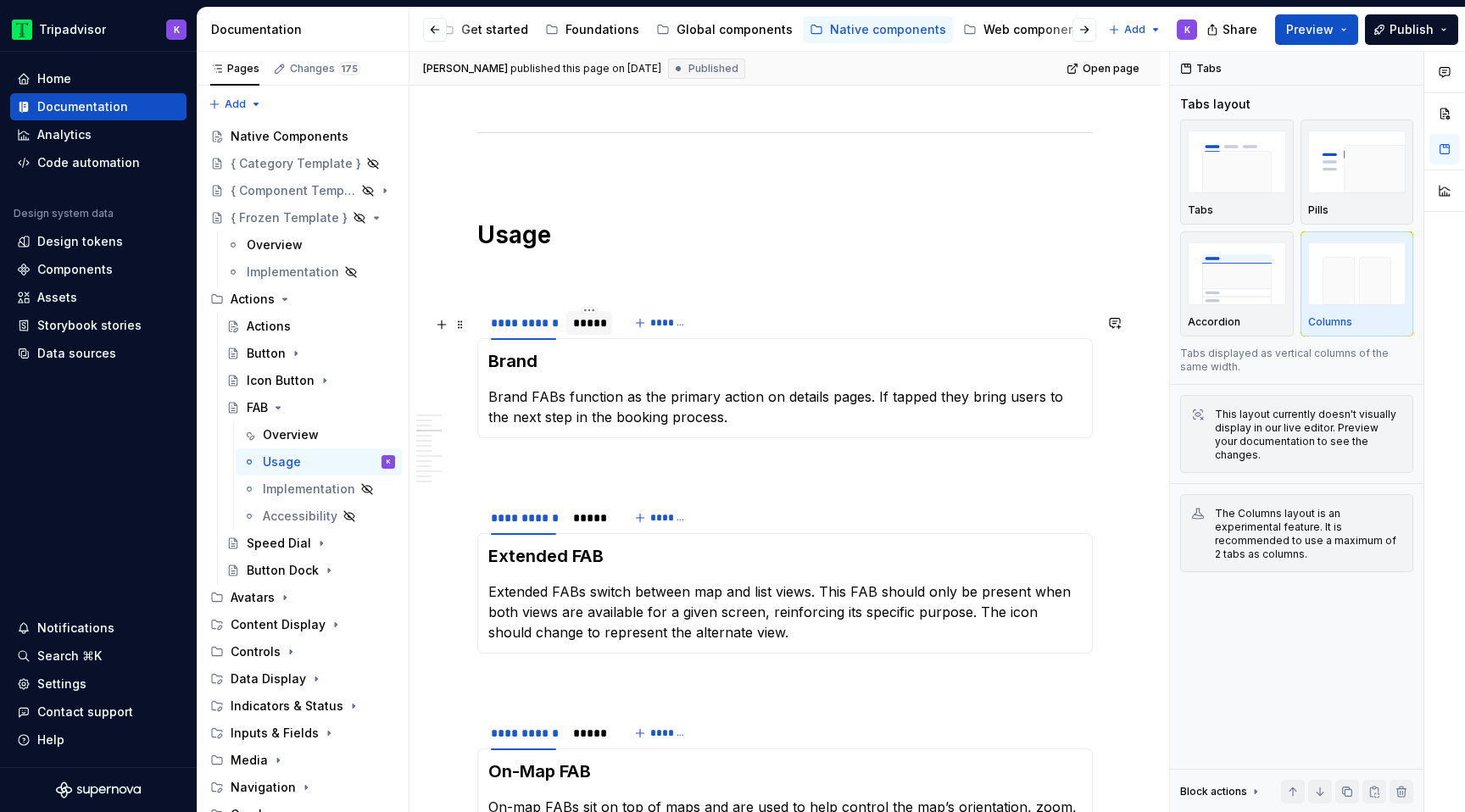
click at [587, 331] on div "*****" at bounding box center [589, 322] width 32 height 17
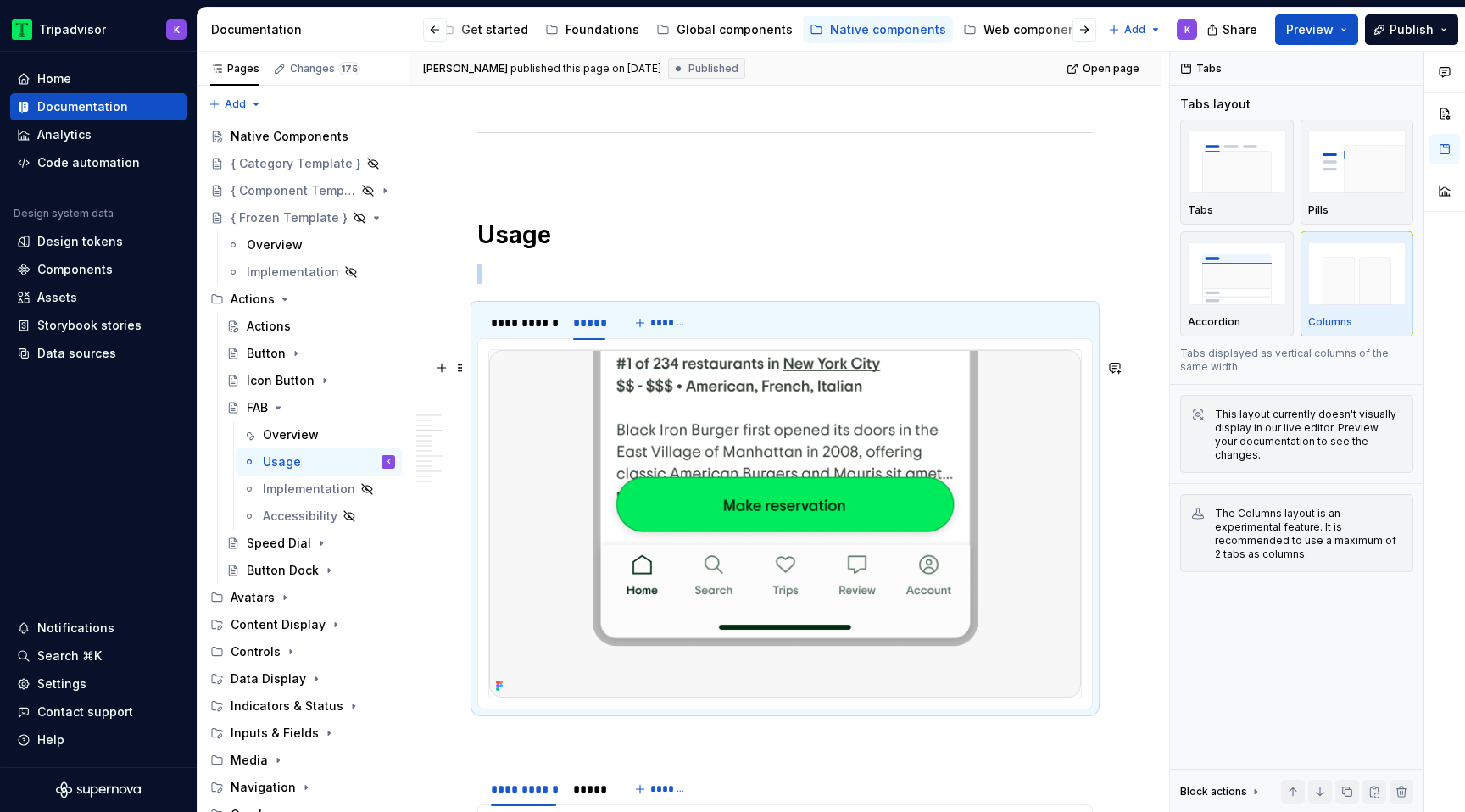
scroll to position [1604, 0]
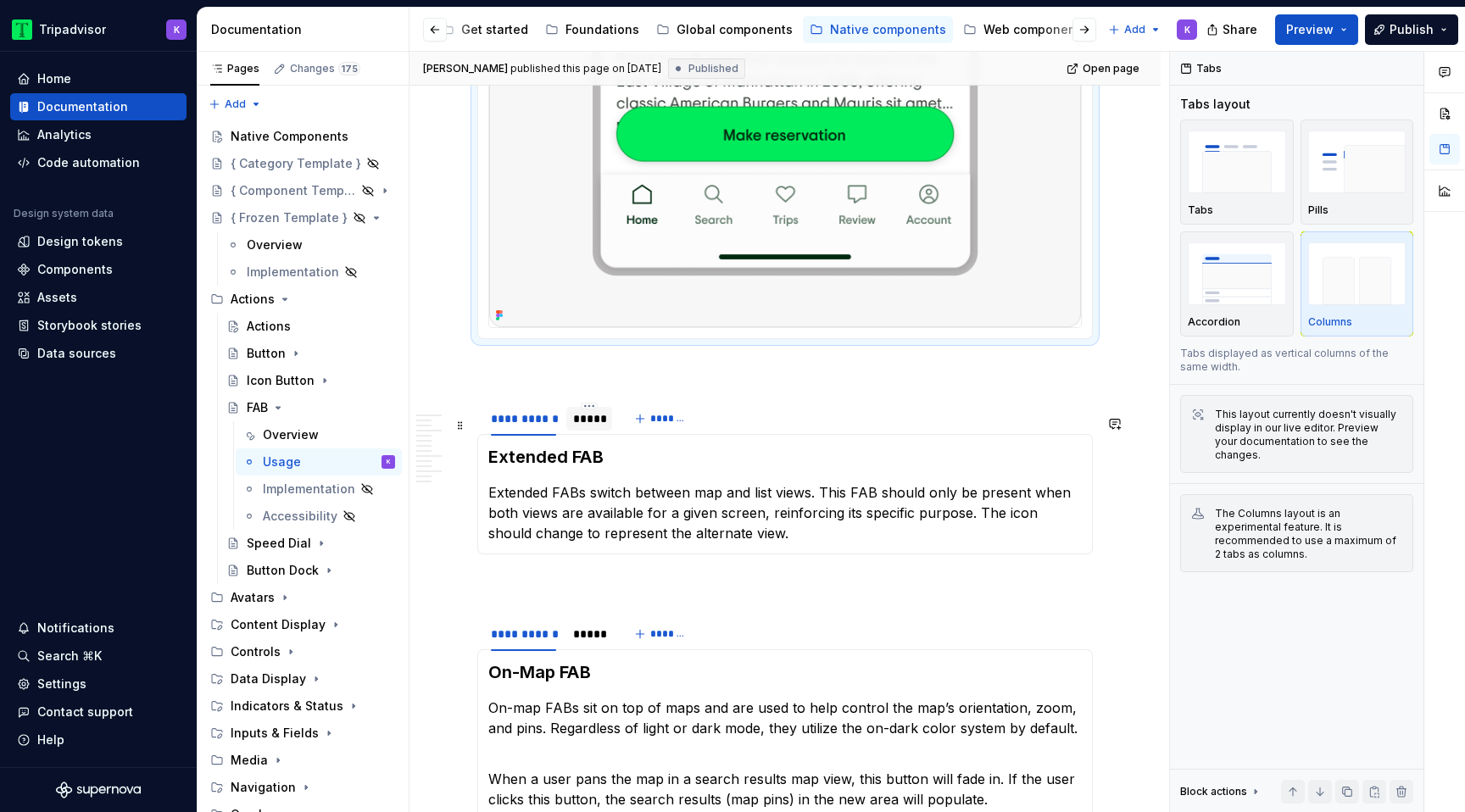
click at [589, 427] on div "*****" at bounding box center [589, 418] width 32 height 17
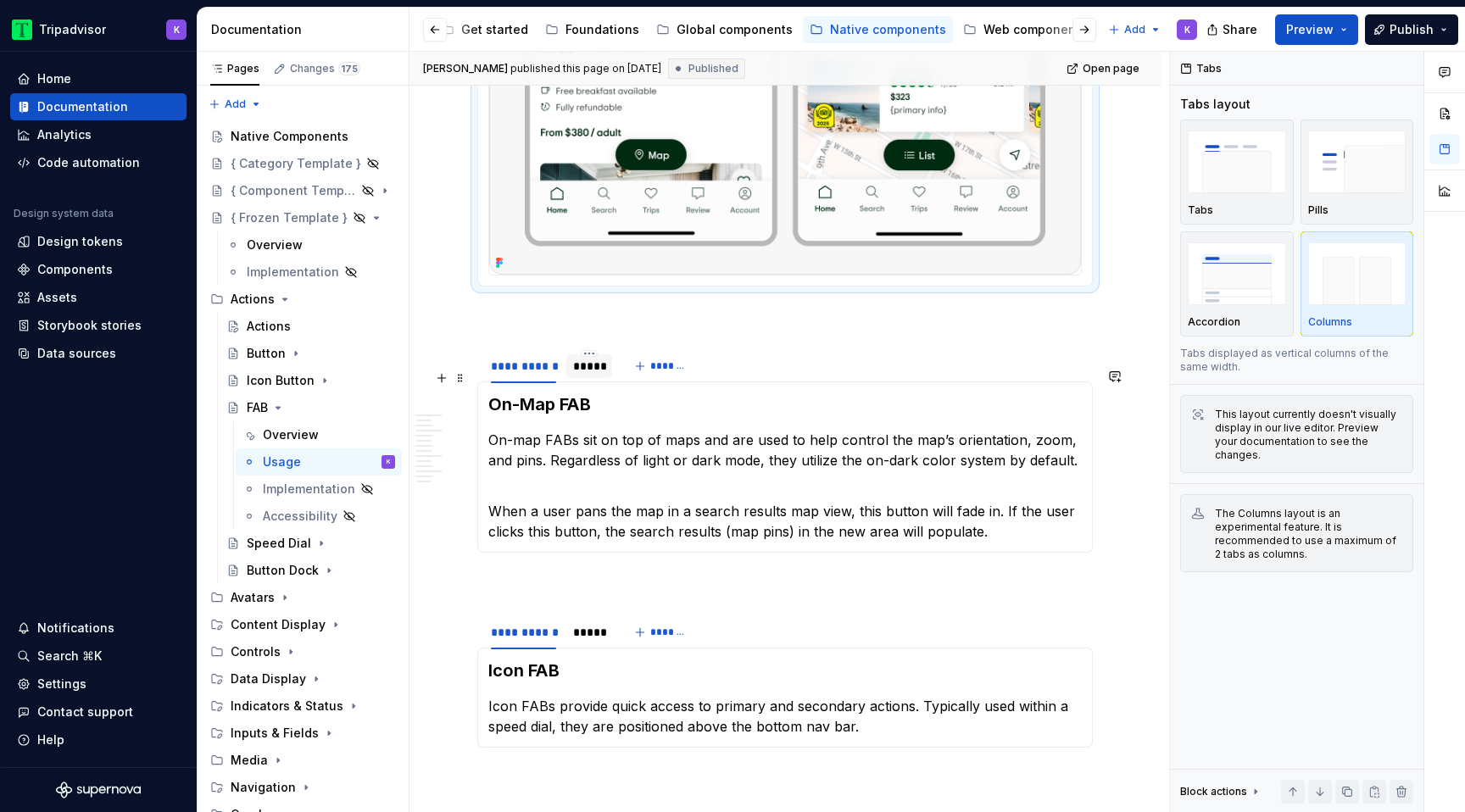
click at [592, 374] on div "*****" at bounding box center [589, 366] width 32 height 17
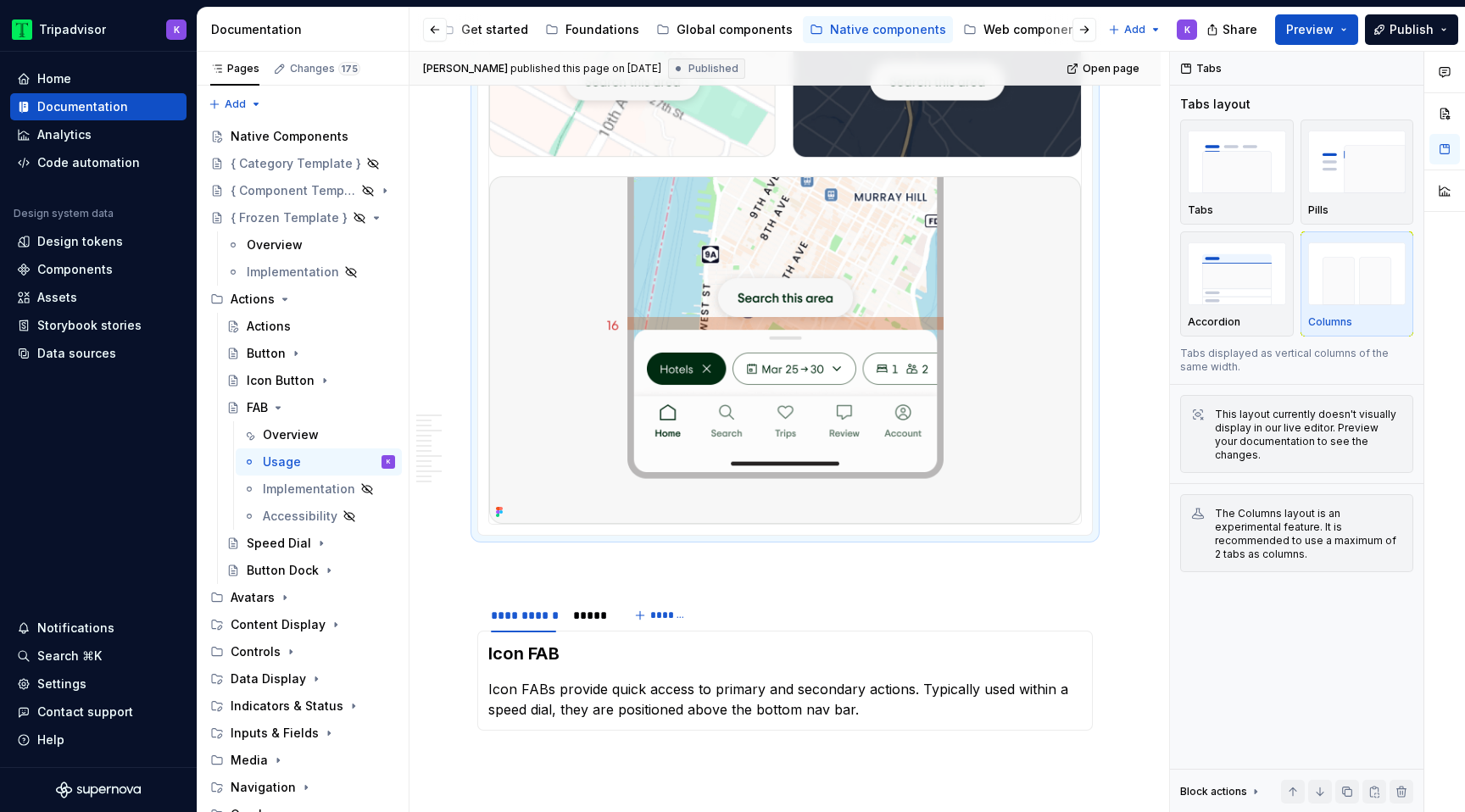
scroll to position [2641, 0]
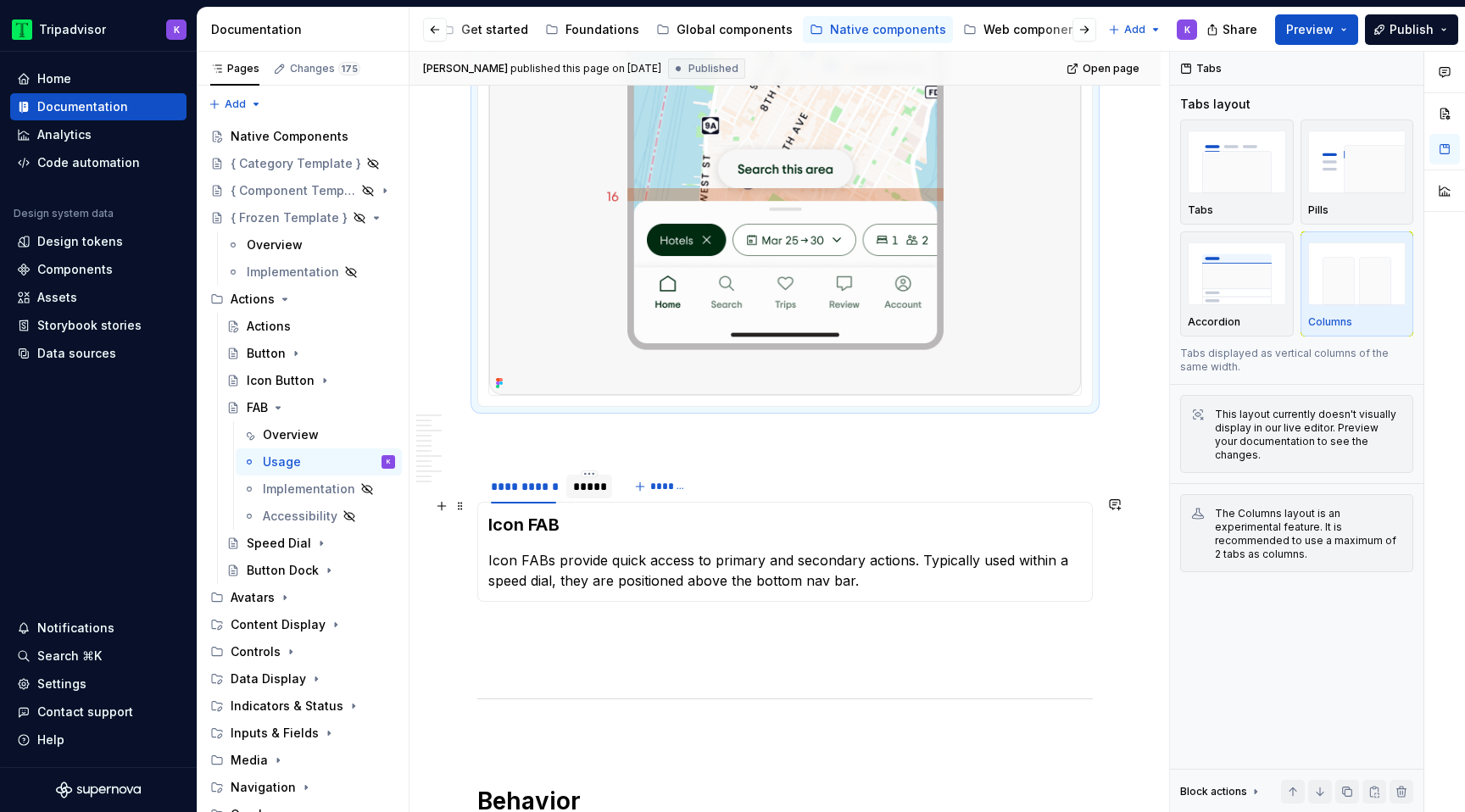
click at [586, 494] on div "*****" at bounding box center [589, 486] width 32 height 17
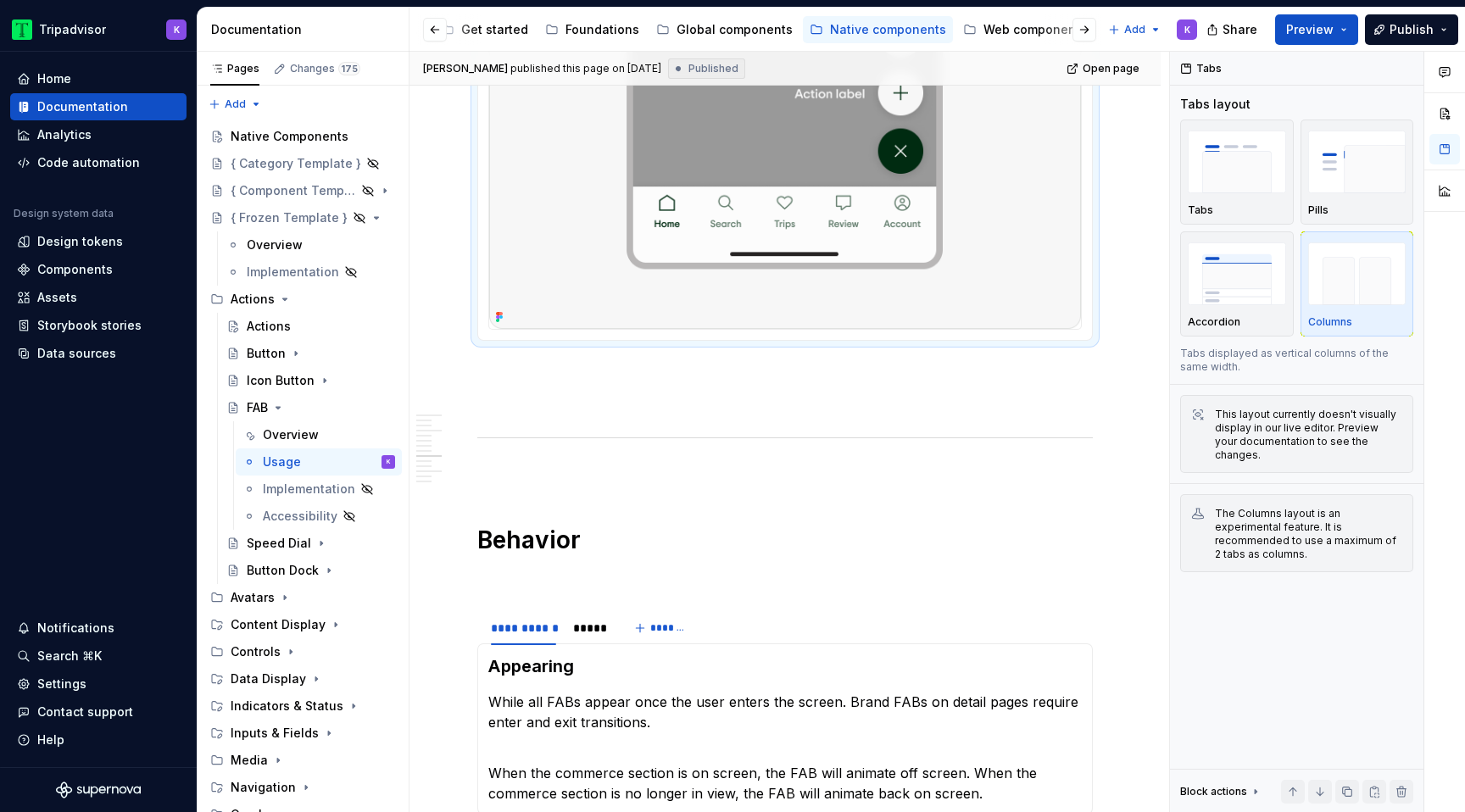
scroll to position [3362, 0]
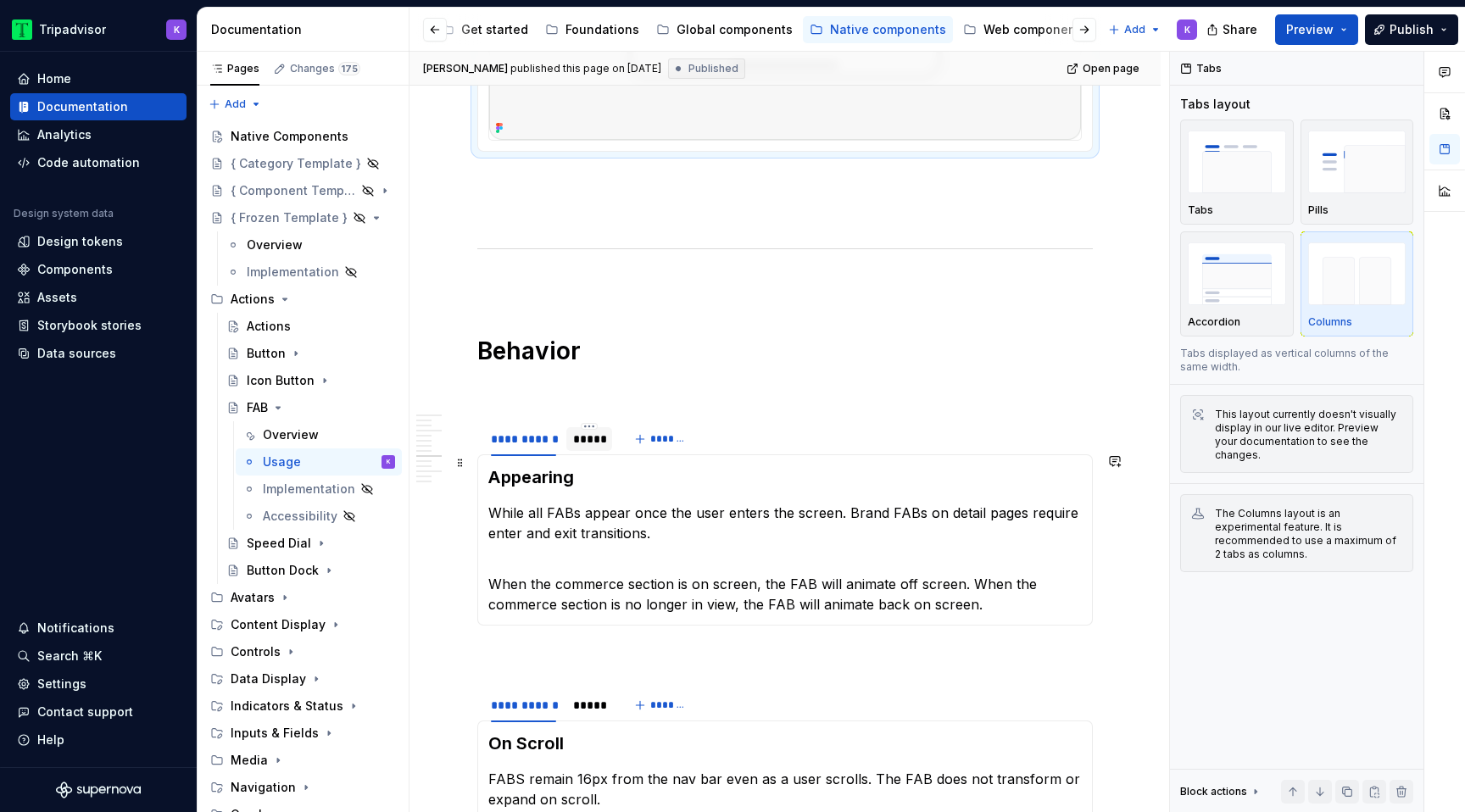
click at [601, 447] on div "*****" at bounding box center [589, 439] width 32 height 17
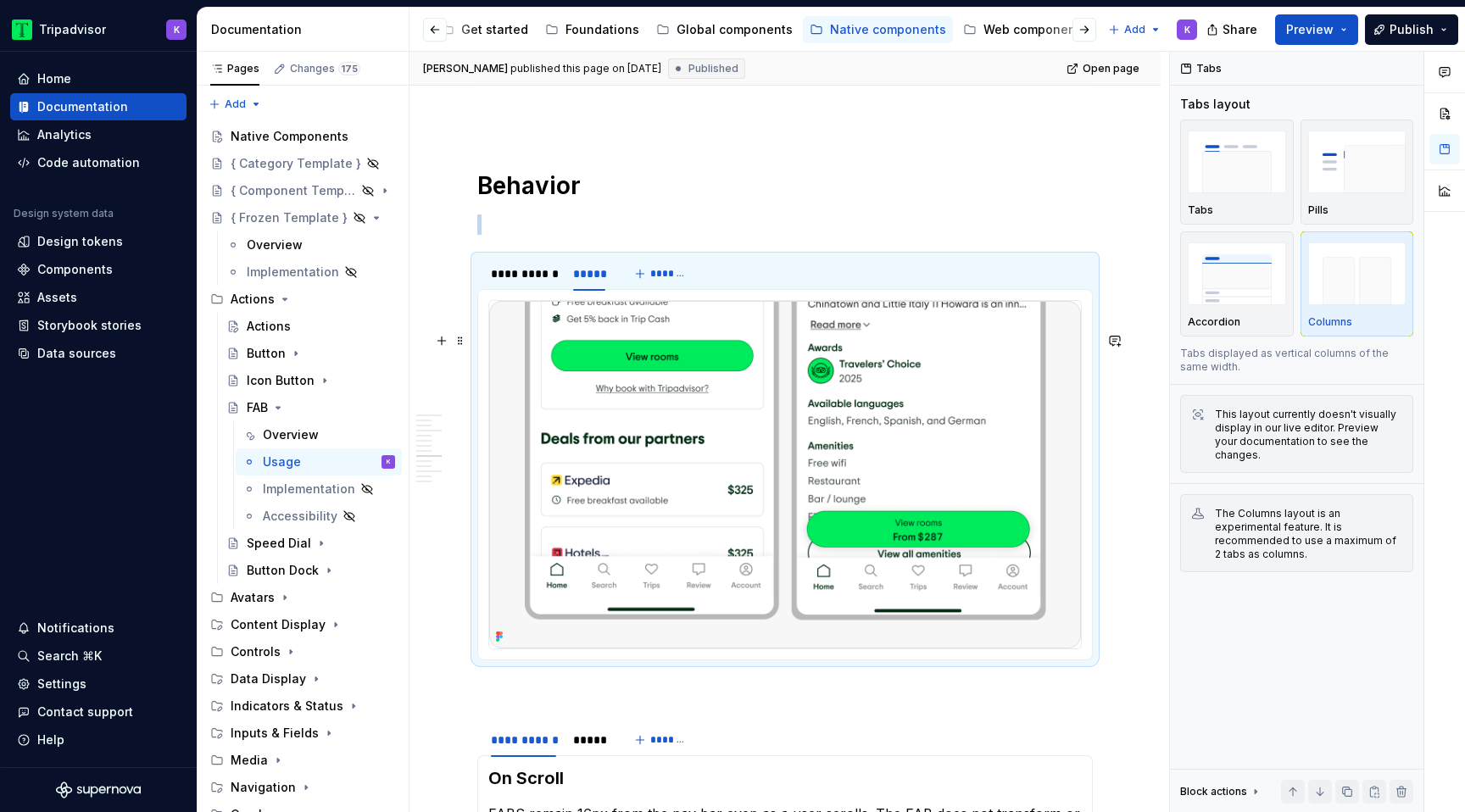
scroll to position [4041, 0]
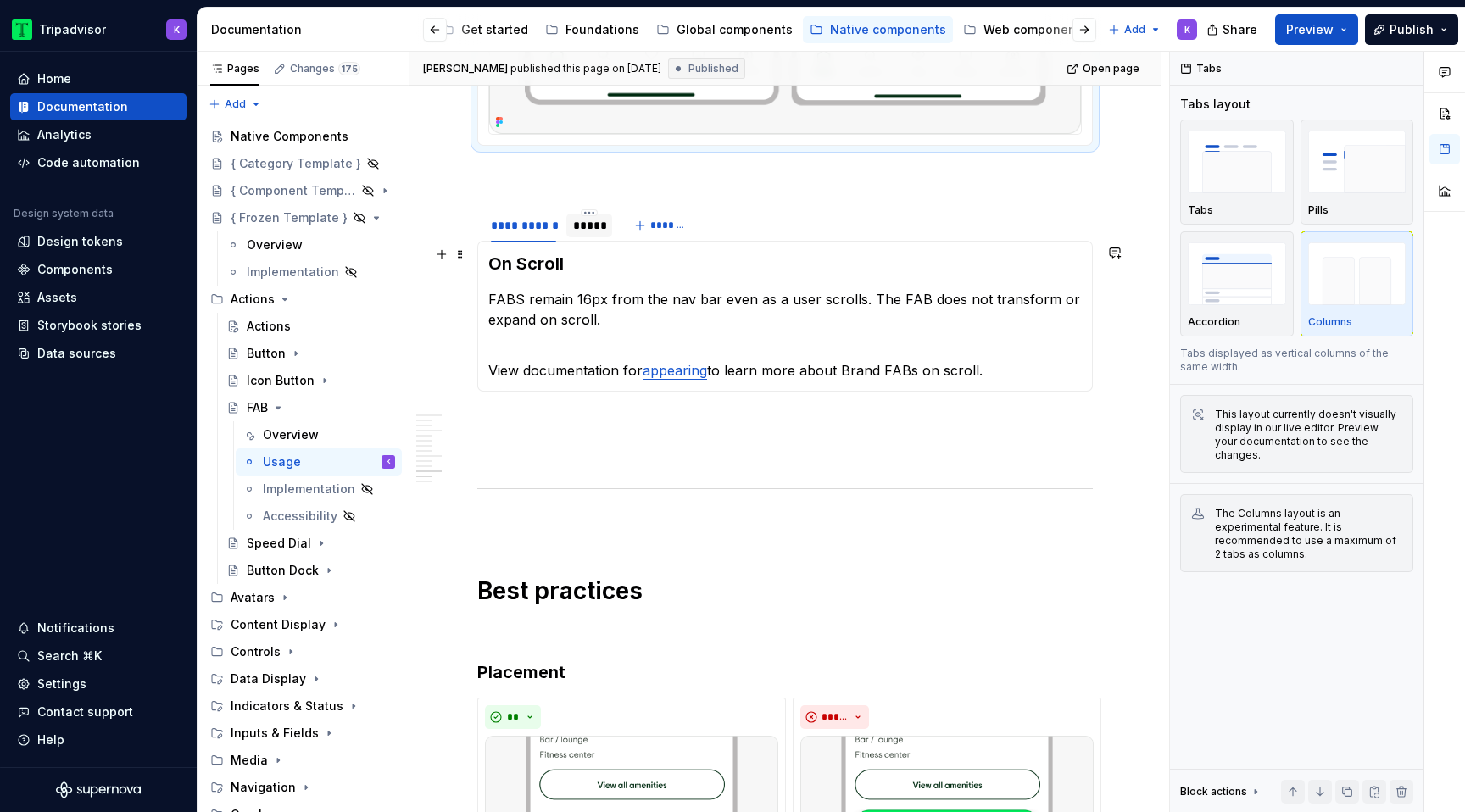
click at [579, 237] on div "*****" at bounding box center [589, 225] width 46 height 23
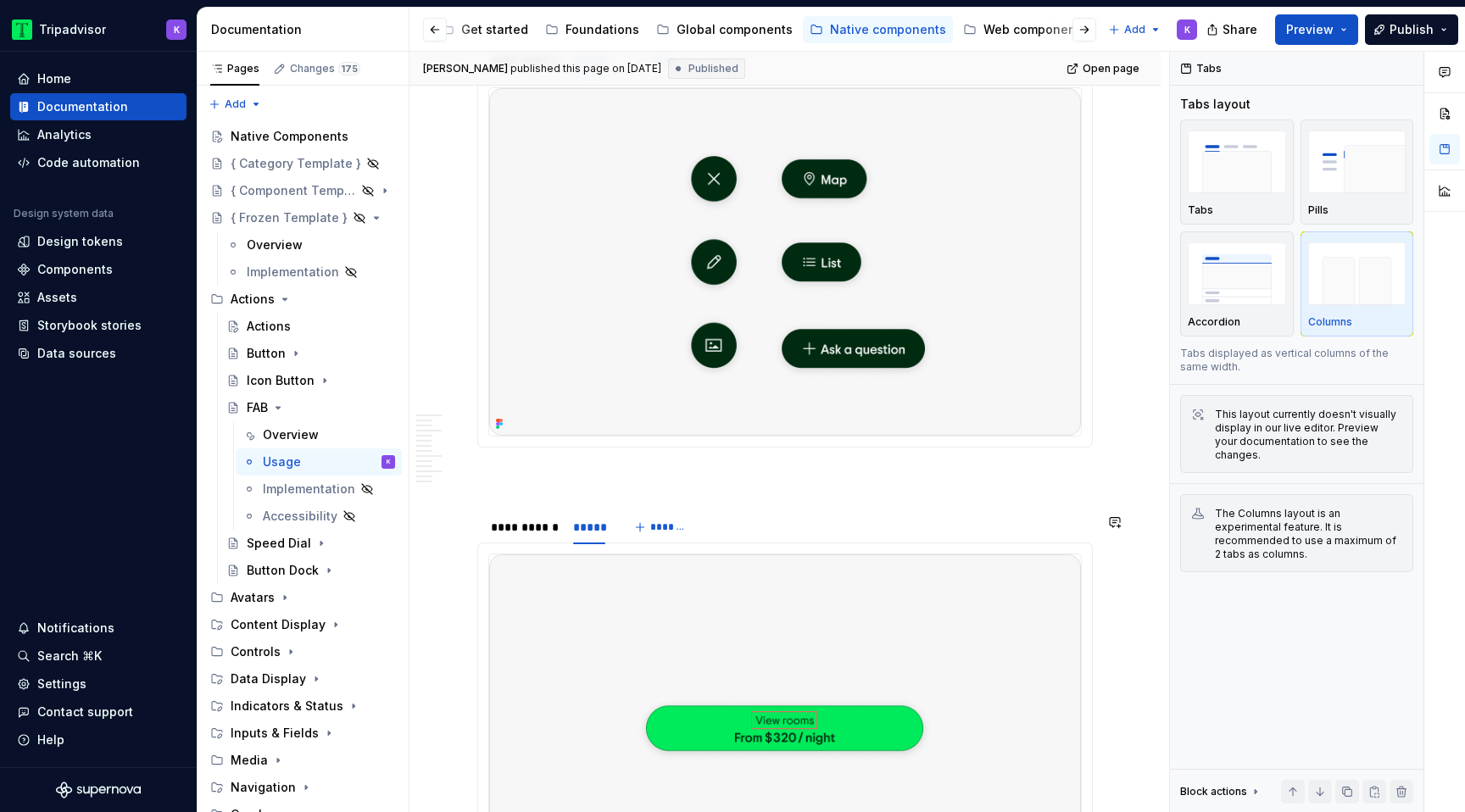
scroll to position [0, 0]
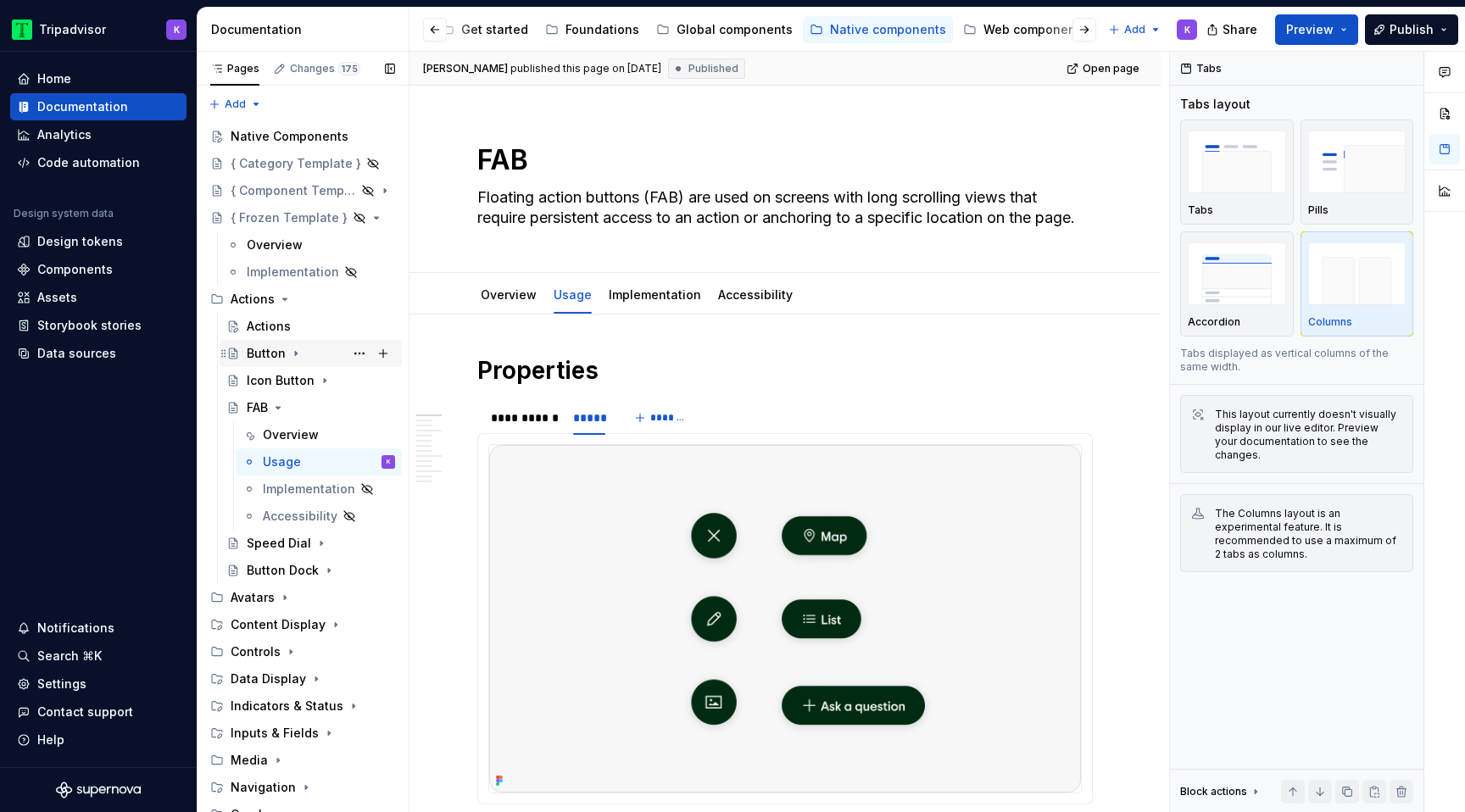
click at [295, 353] on icon "Page tree" at bounding box center [296, 353] width 2 height 5
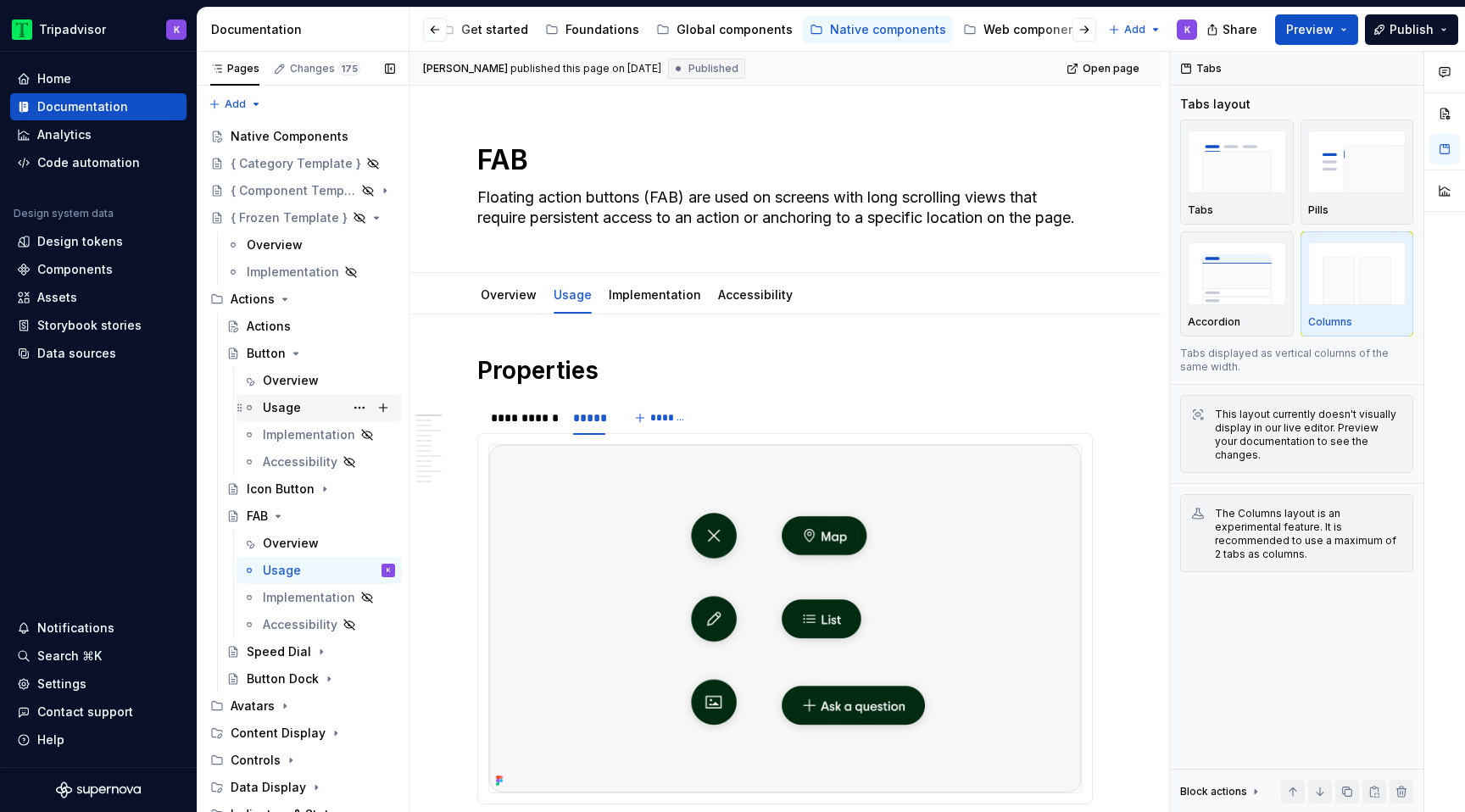
click at [293, 397] on div "Usage" at bounding box center [328, 407] width 133 height 23
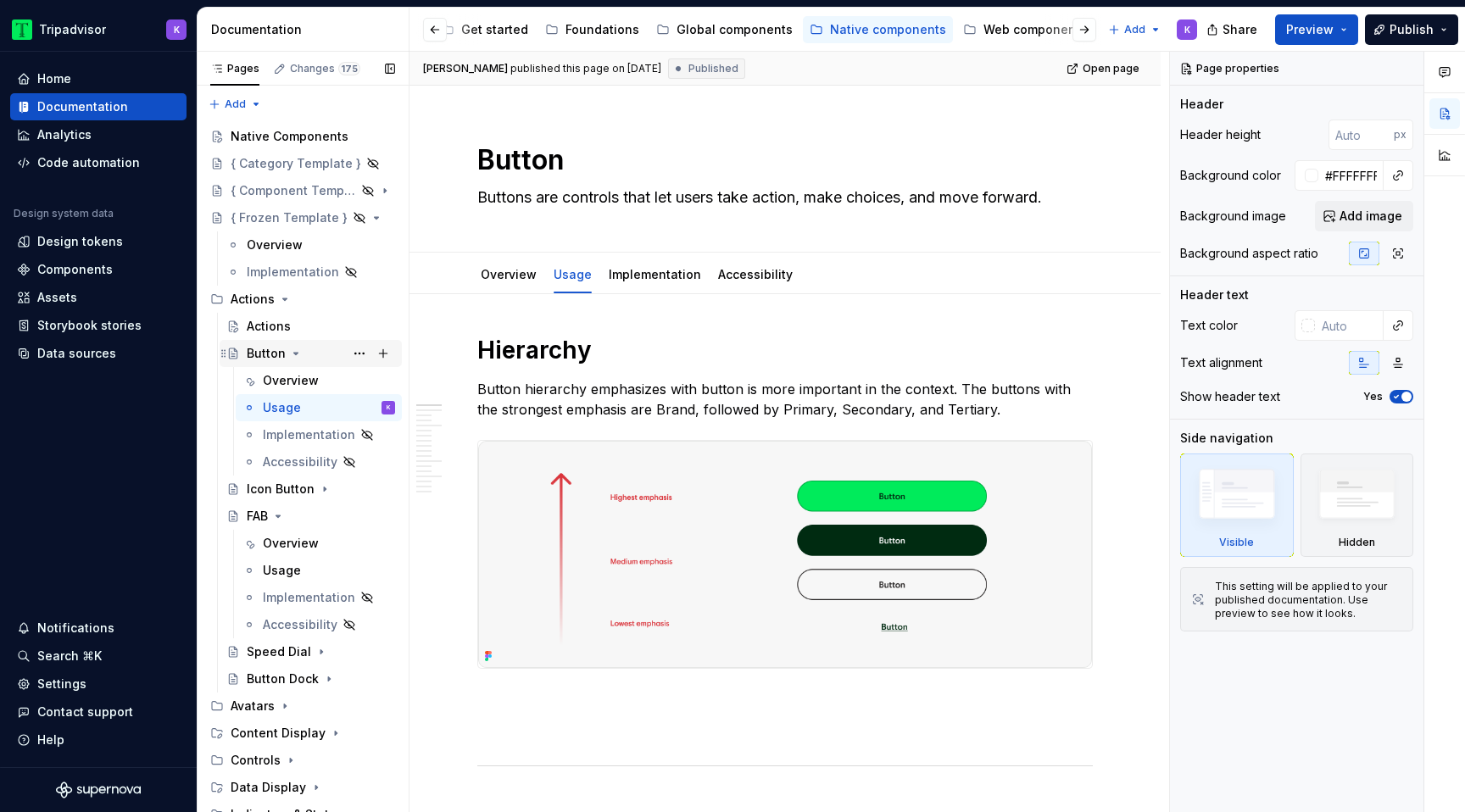
click at [297, 350] on icon "Page tree" at bounding box center [295, 353] width 13 height 13
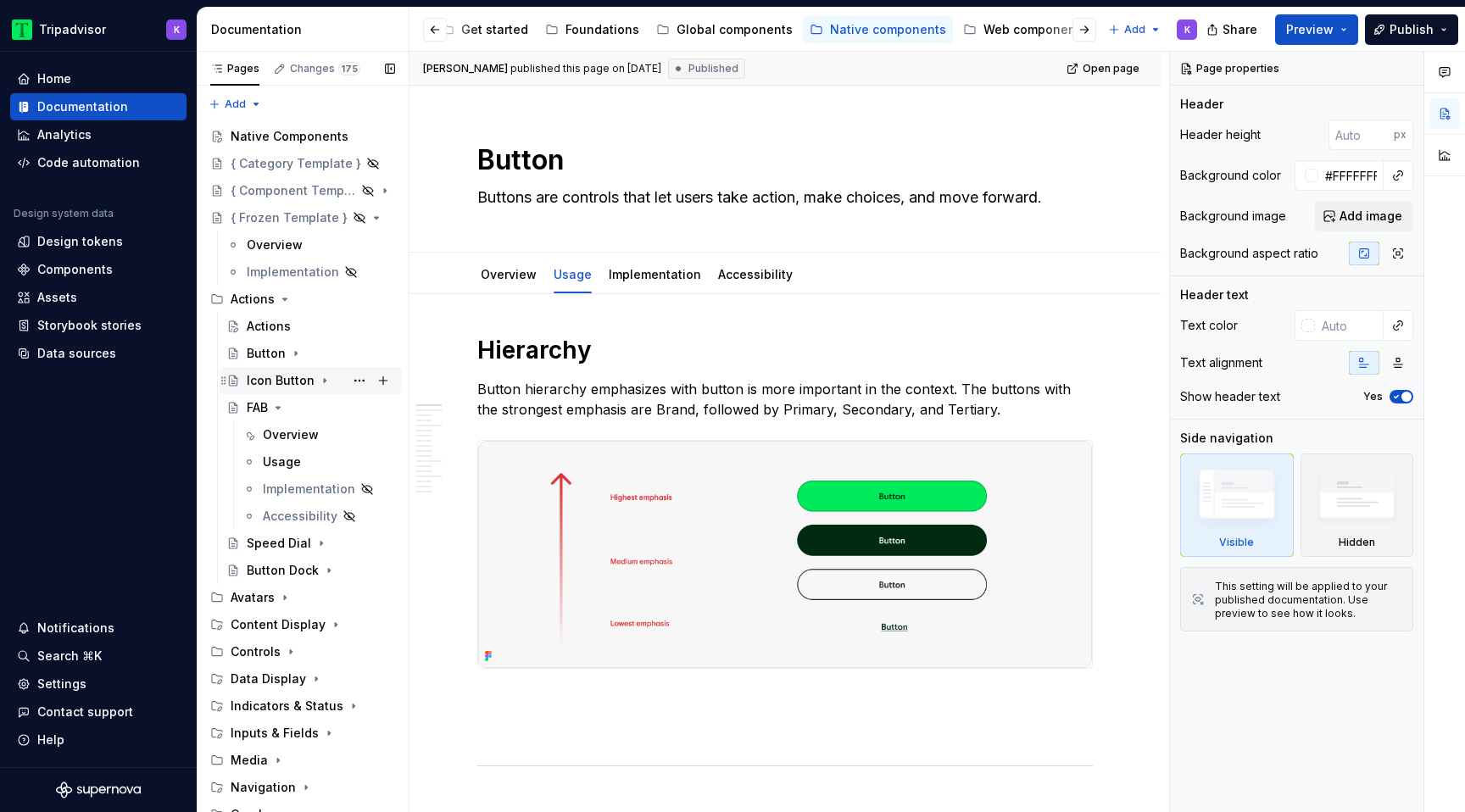
click at [319, 380] on icon "Page tree" at bounding box center [324, 381] width 13 height 13
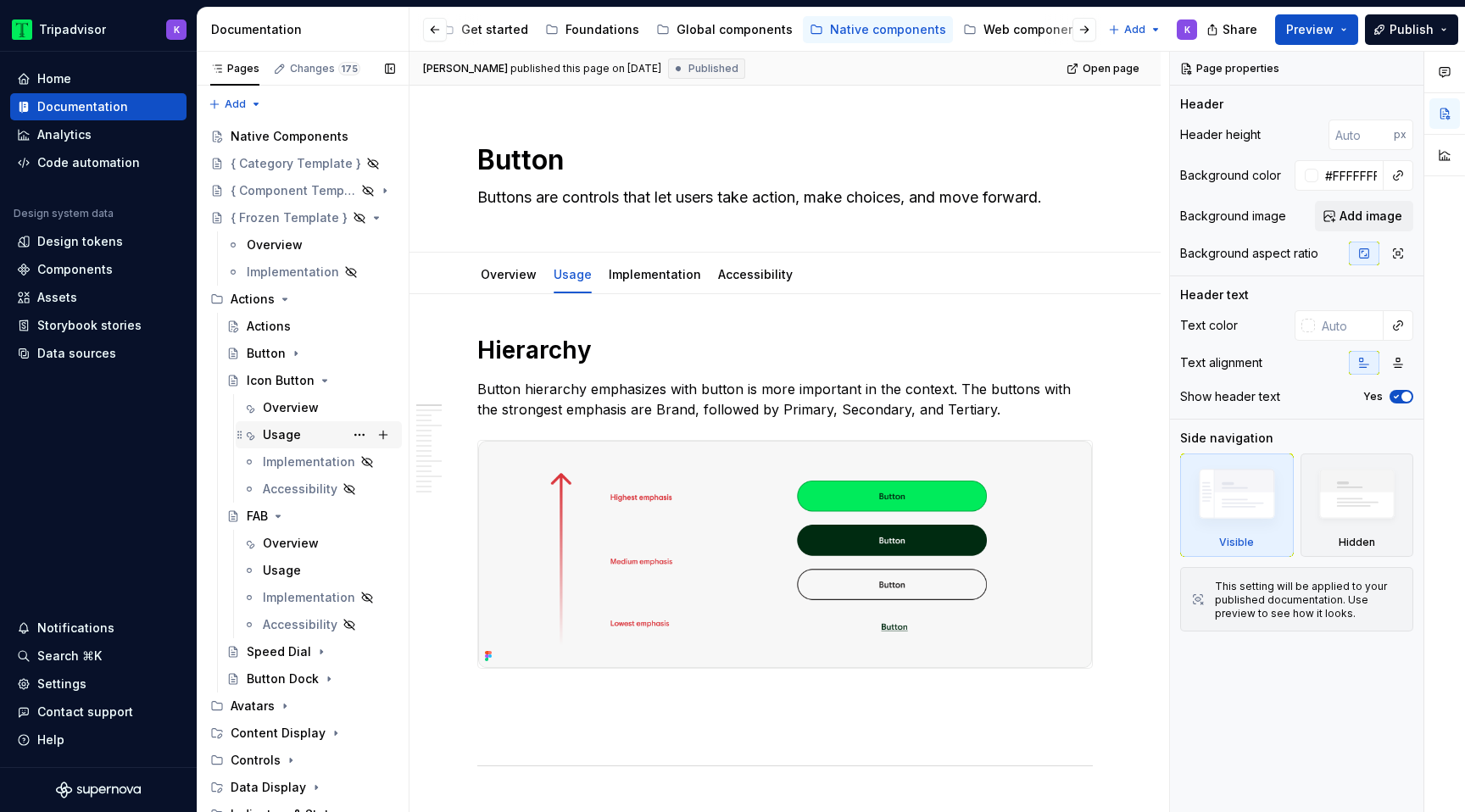
click at [284, 437] on div "Usage" at bounding box center [281, 434] width 39 height 17
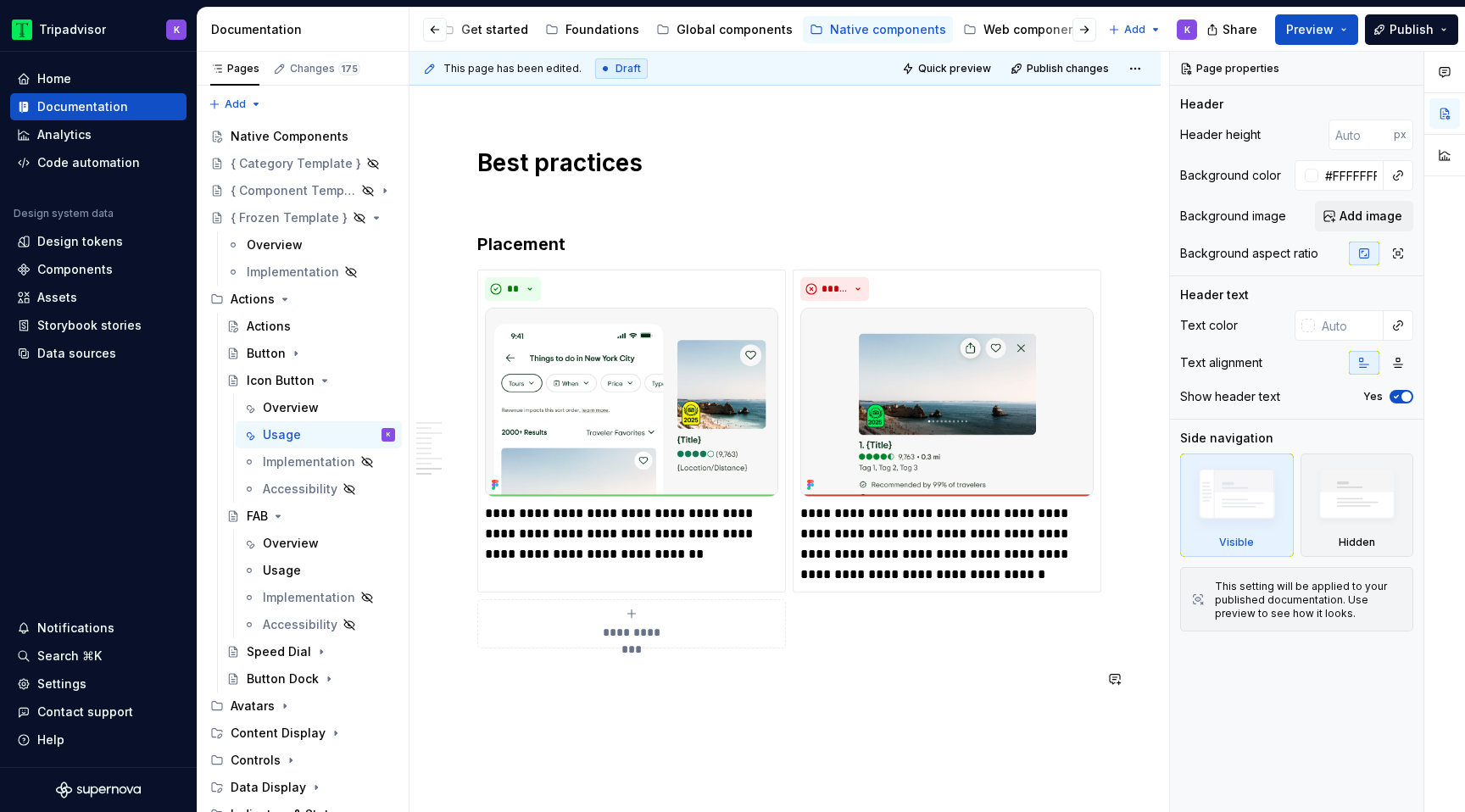
scroll to position [2174, 0]
click at [310, 383] on div "Icon Button" at bounding box center [280, 381] width 68 height 17
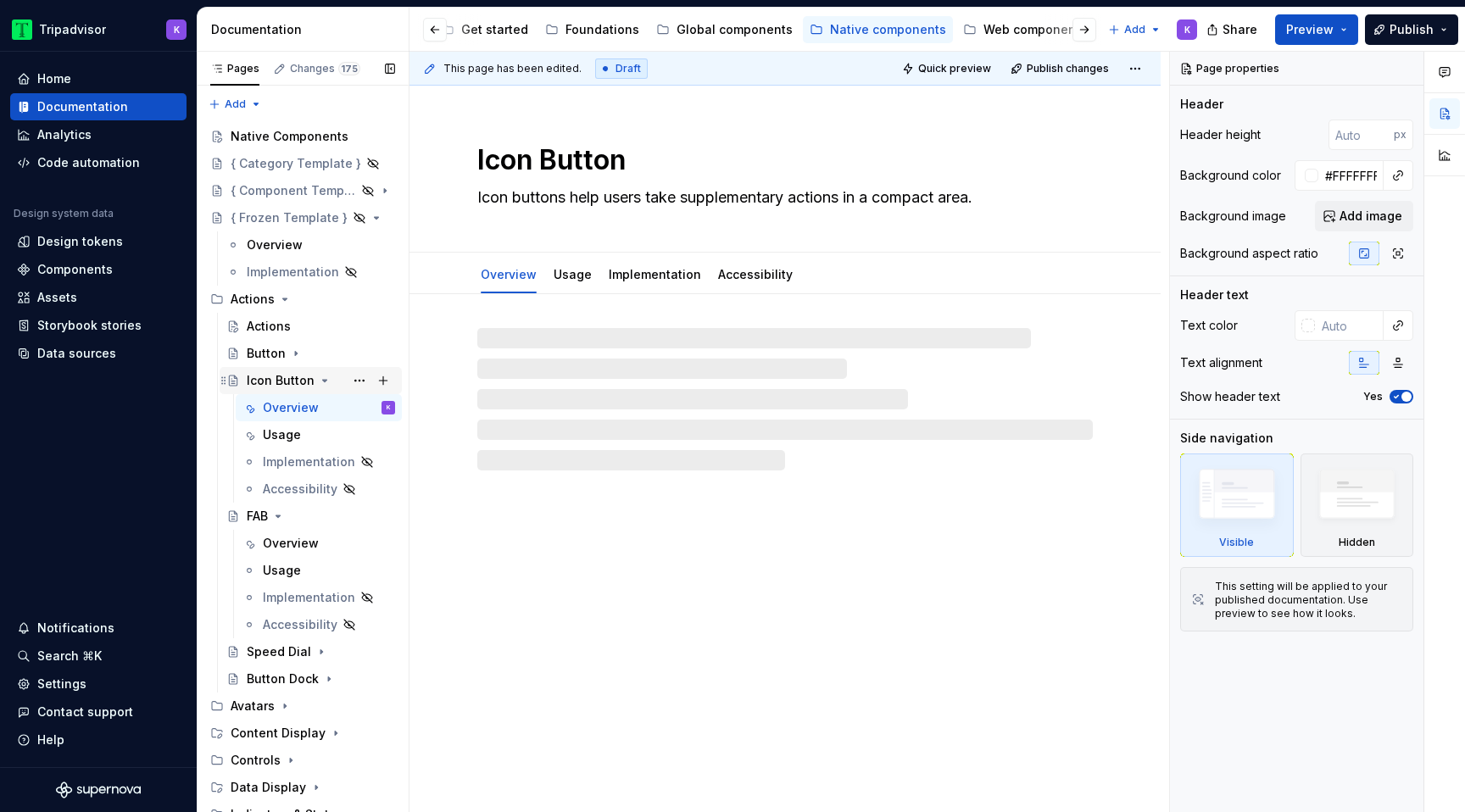
click at [324, 378] on icon "Page tree" at bounding box center [324, 381] width 13 height 13
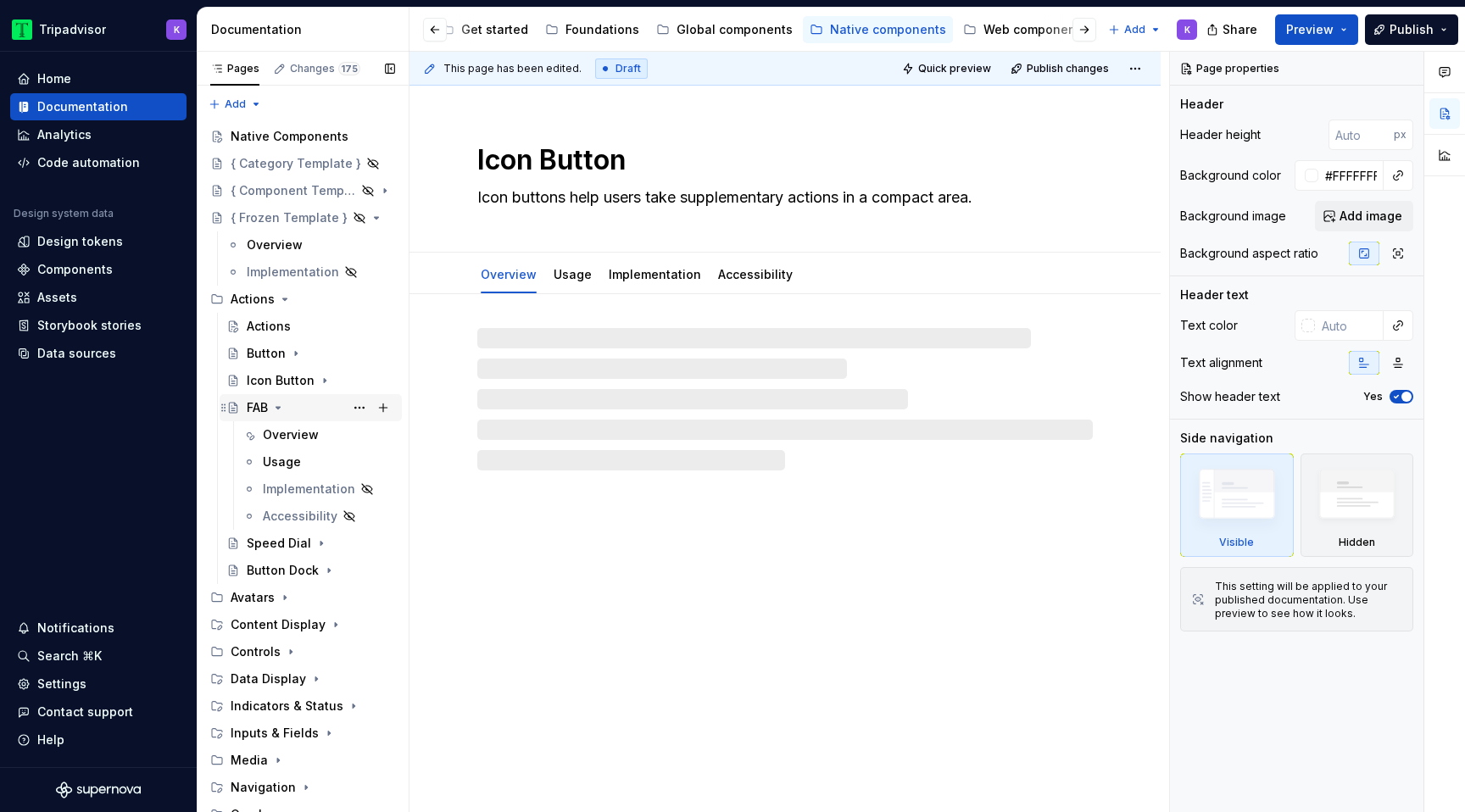
click at [278, 410] on icon "Page tree" at bounding box center [277, 407] width 13 height 13
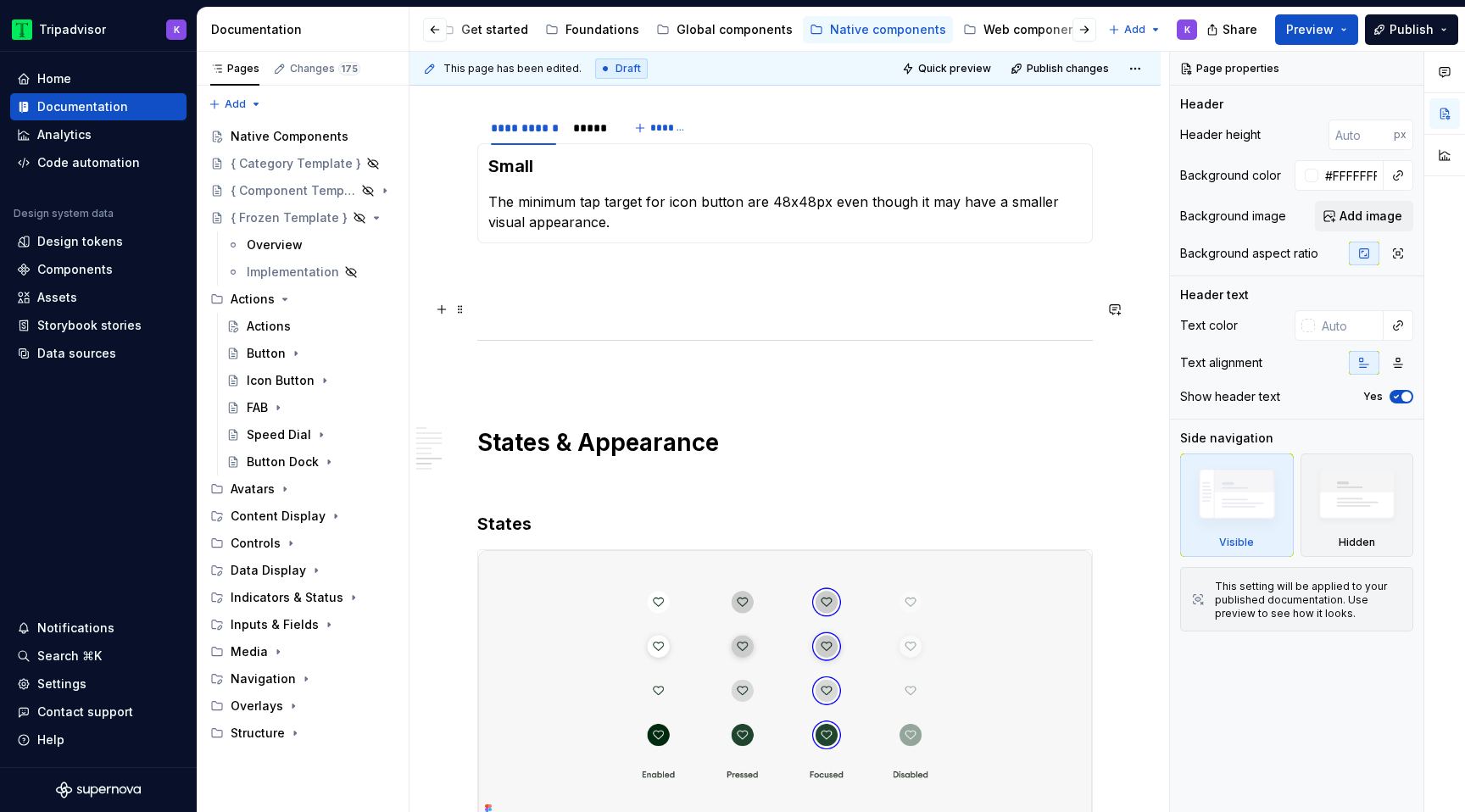
scroll to position [3159, 0]
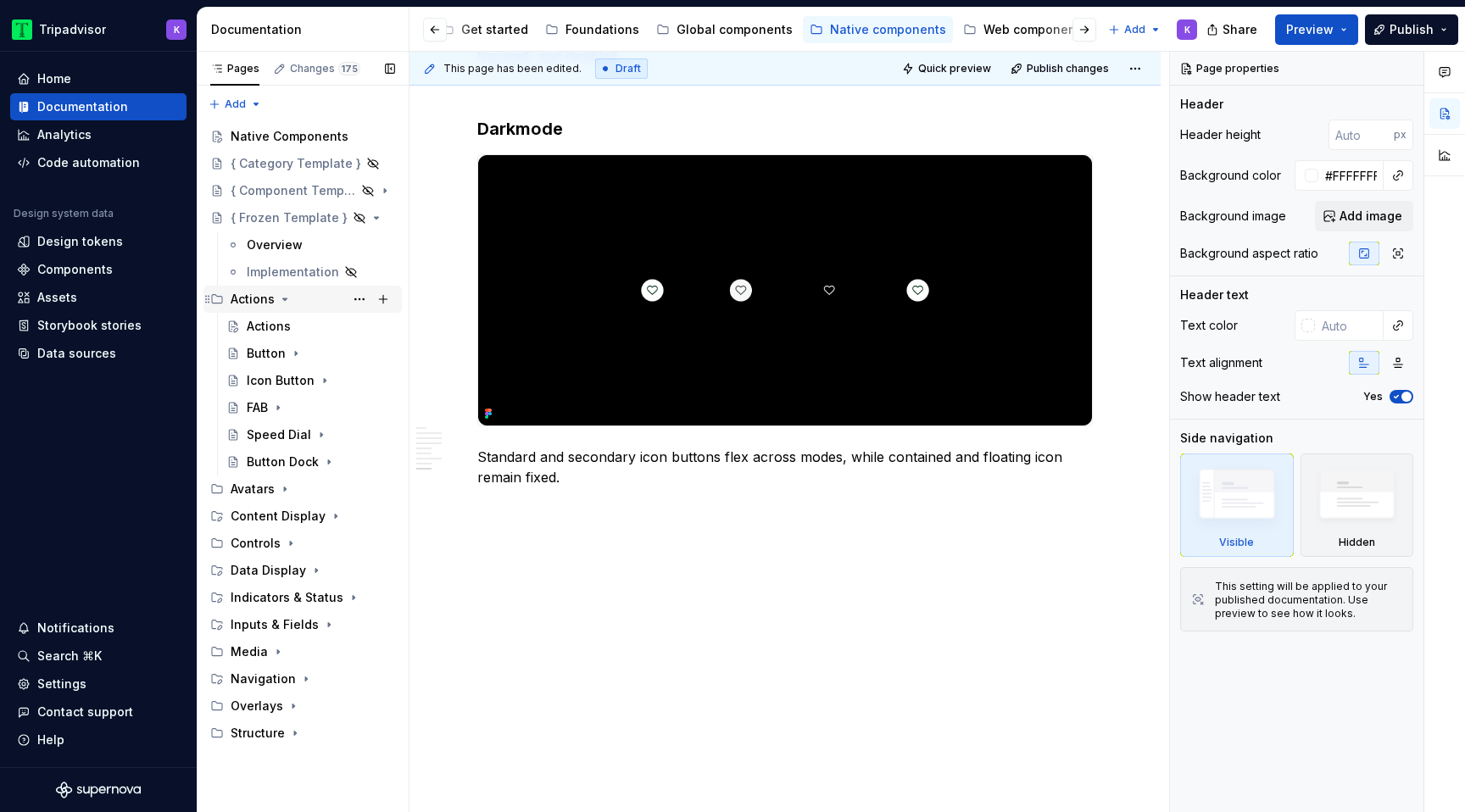
click at [283, 297] on icon "Page tree" at bounding box center [285, 299] width 13 height 13
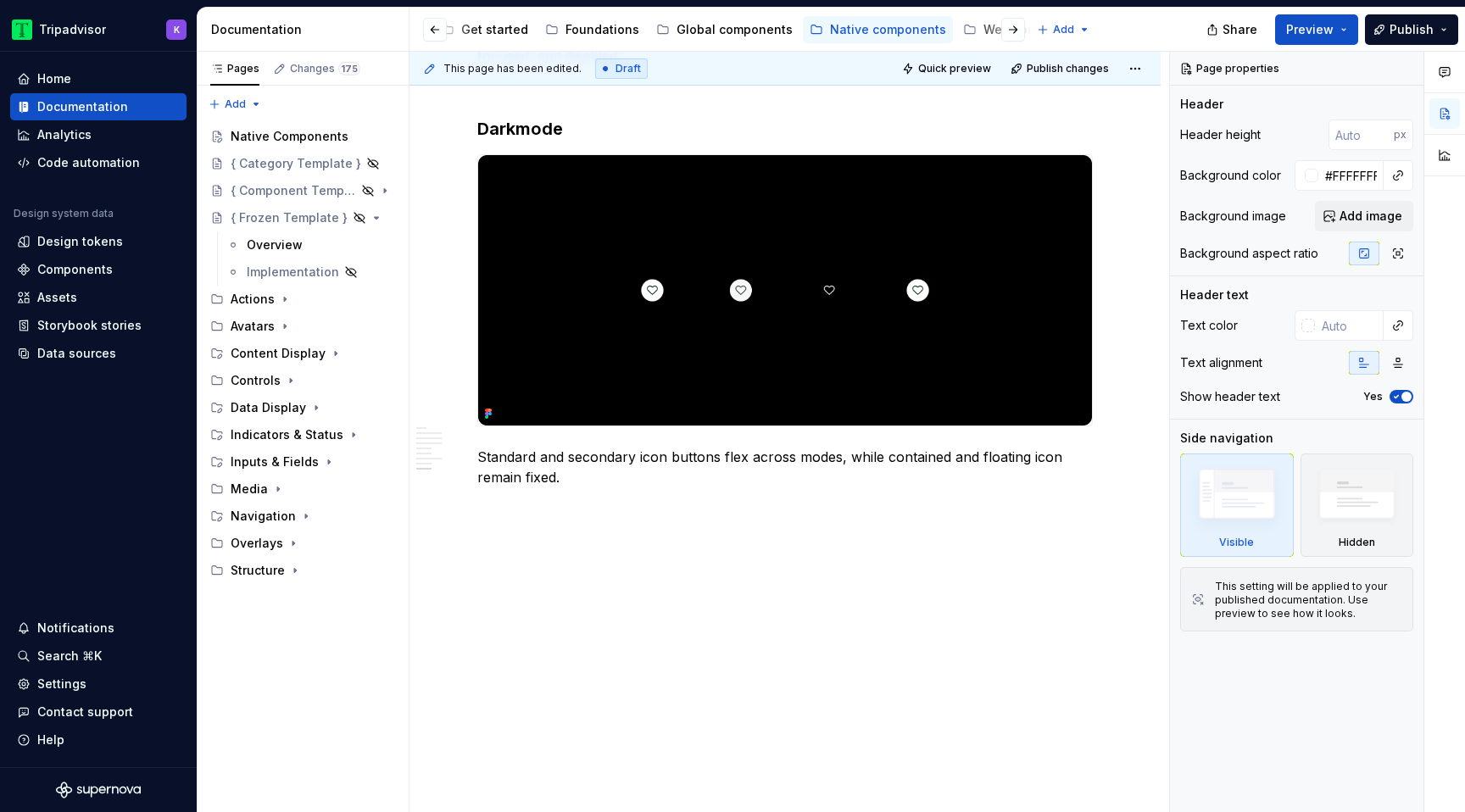
type textarea "*"
